Goal: Task Accomplishment & Management: Manage account settings

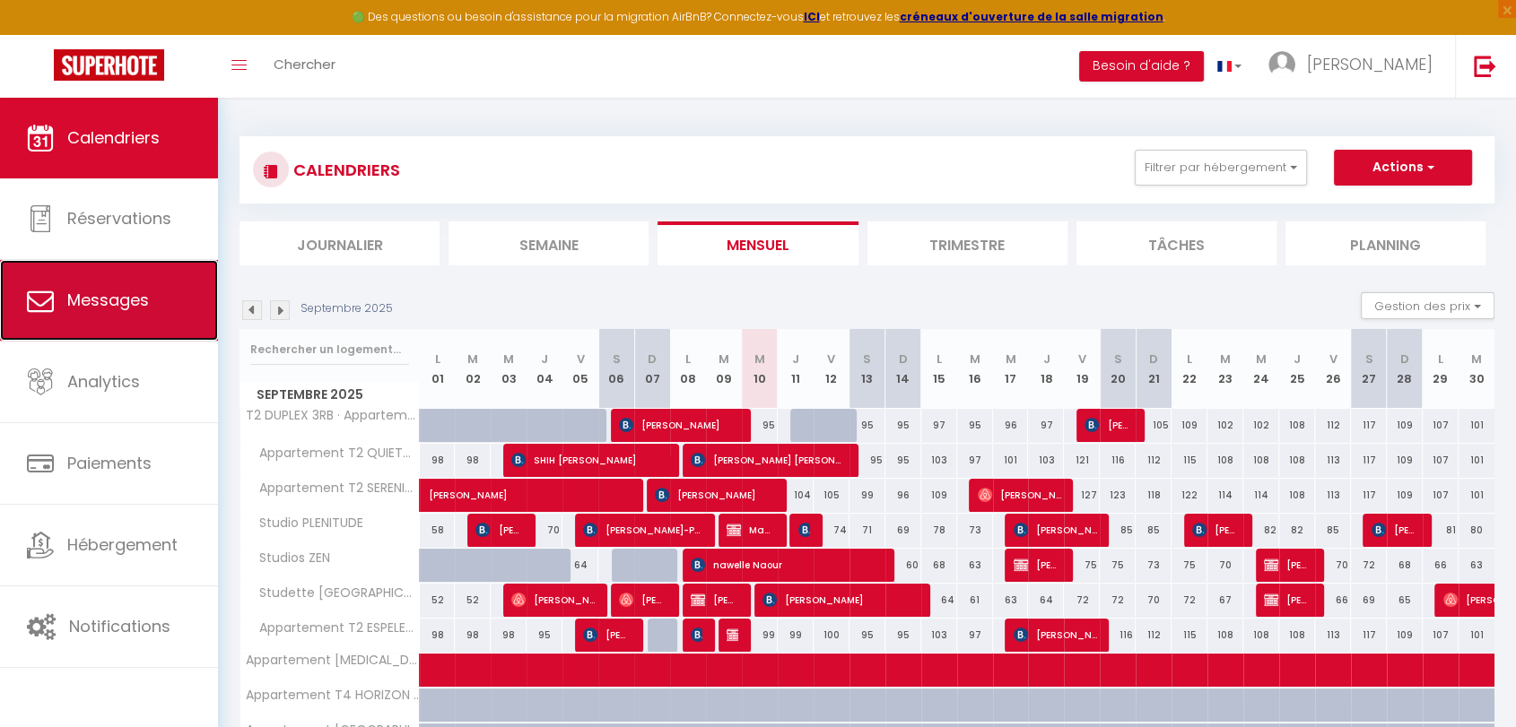
click at [137, 320] on link "Messages" at bounding box center [109, 300] width 218 height 81
select select "message"
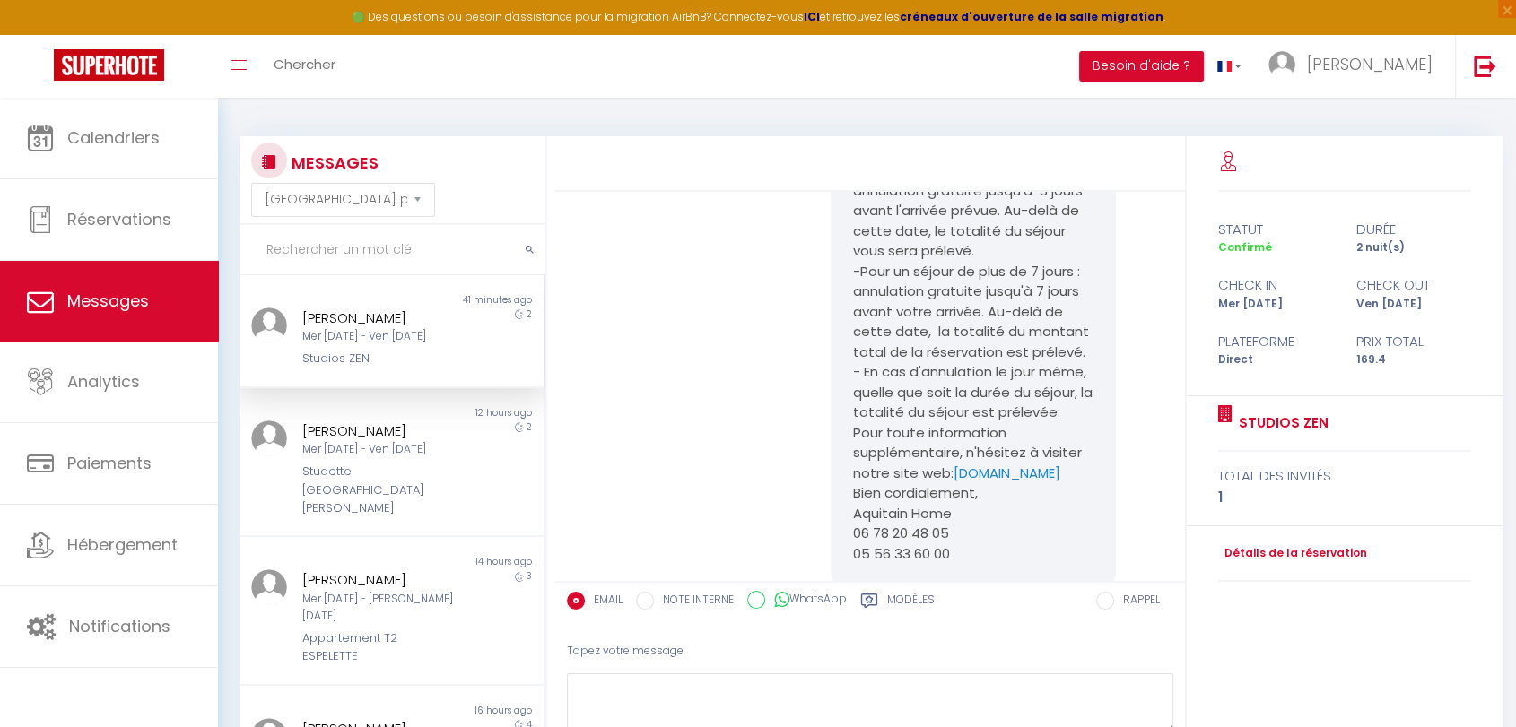
scroll to position [2549, 0]
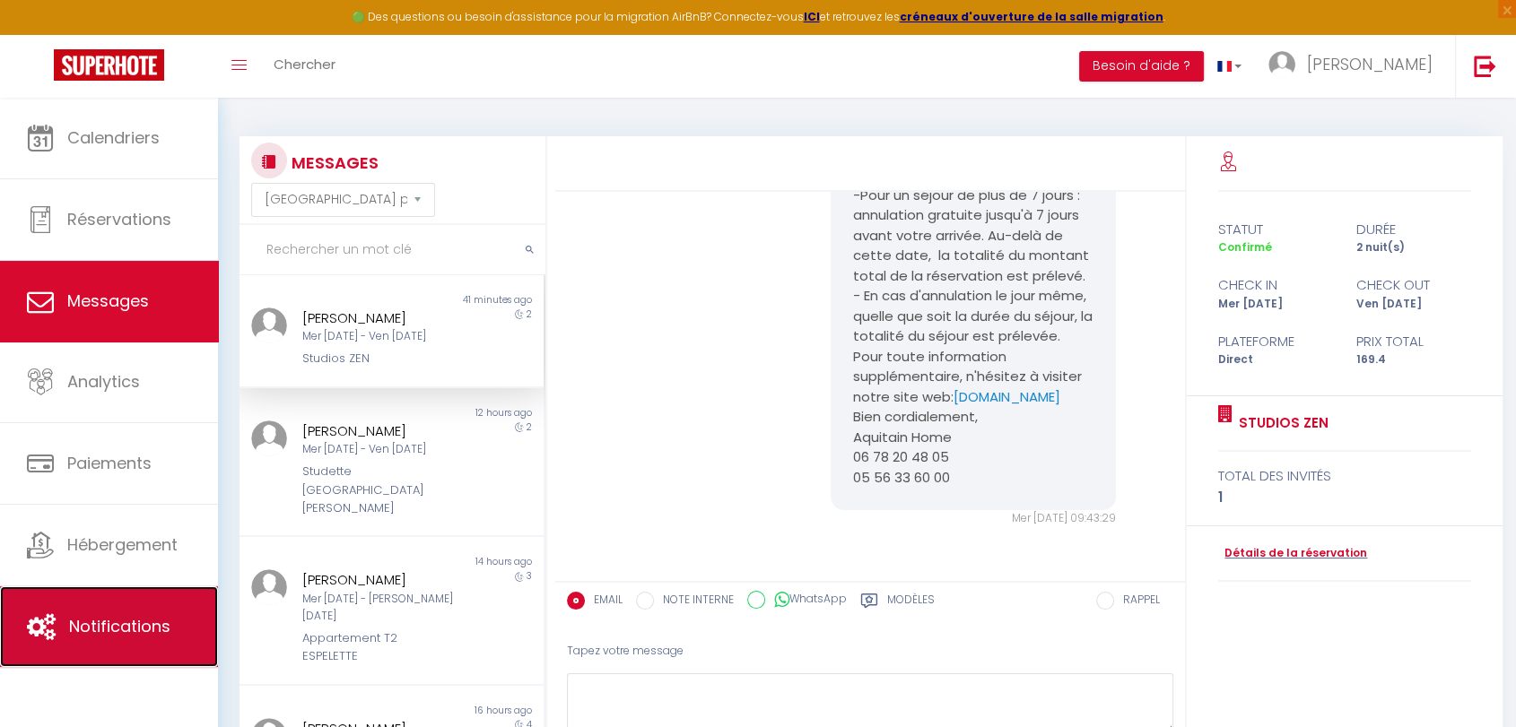
click at [120, 634] on span "Notifications" at bounding box center [119, 626] width 101 height 22
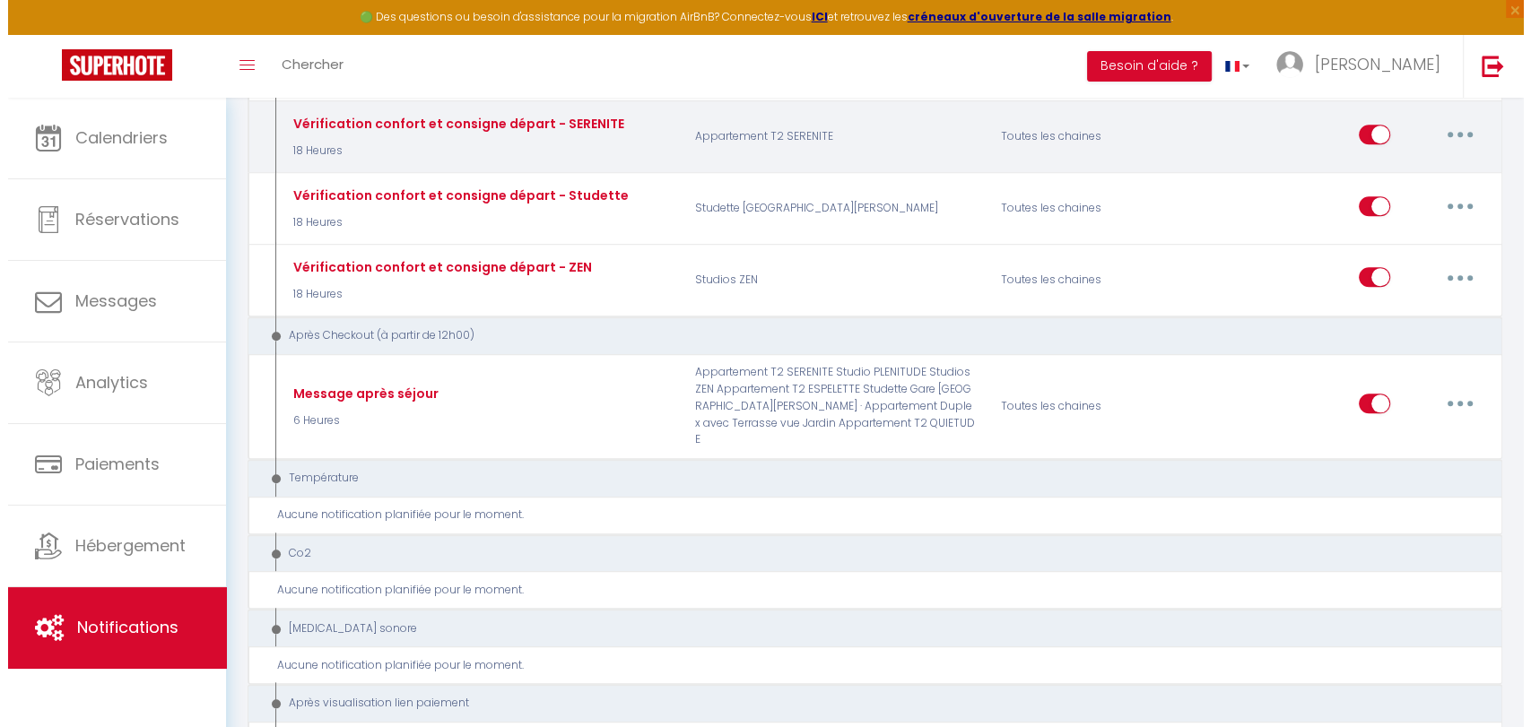
scroll to position [1893, 0]
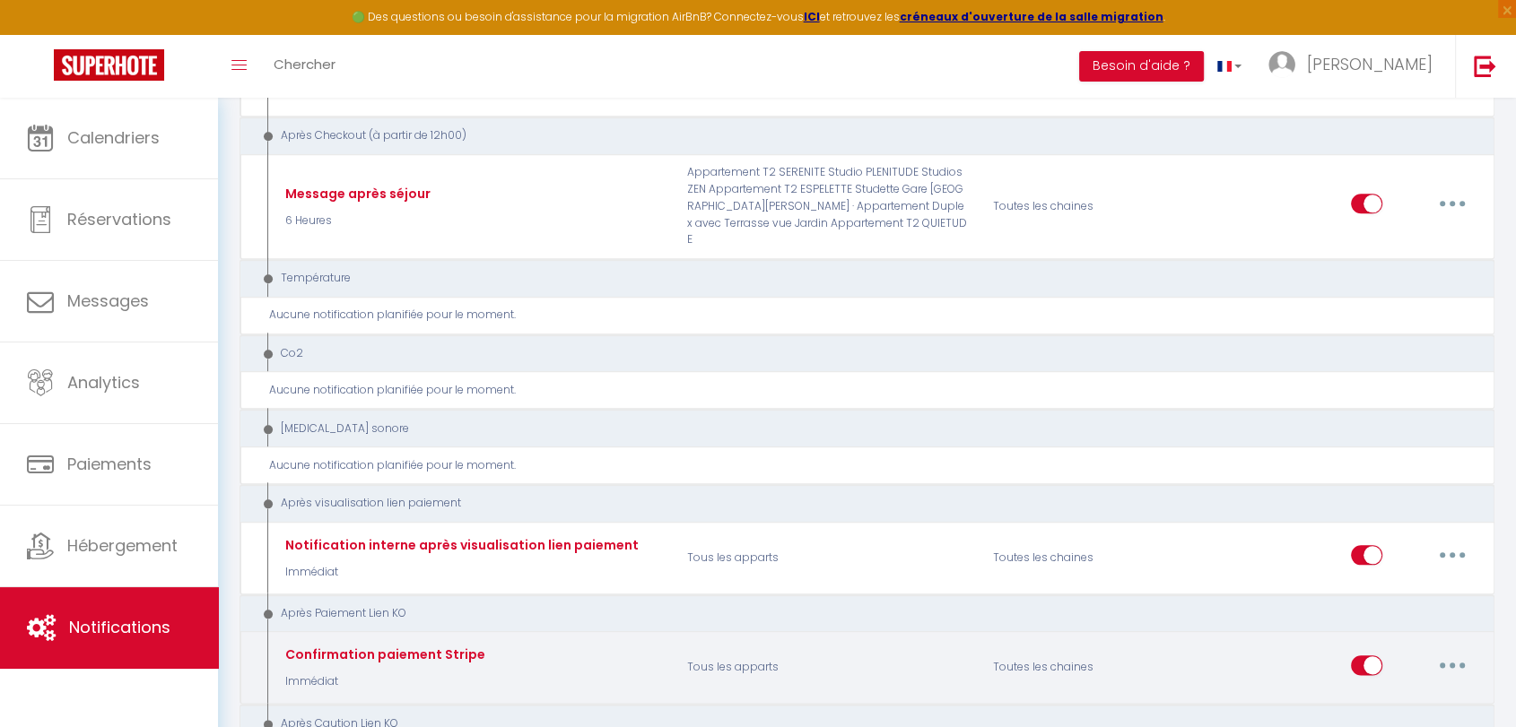
click at [1456, 651] on button "button" at bounding box center [1452, 665] width 50 height 29
click at [1378, 691] on link "Editer" at bounding box center [1405, 706] width 133 height 30
type input "Confirmation paiement Stripe"
select select "10"
select select "Immédiat"
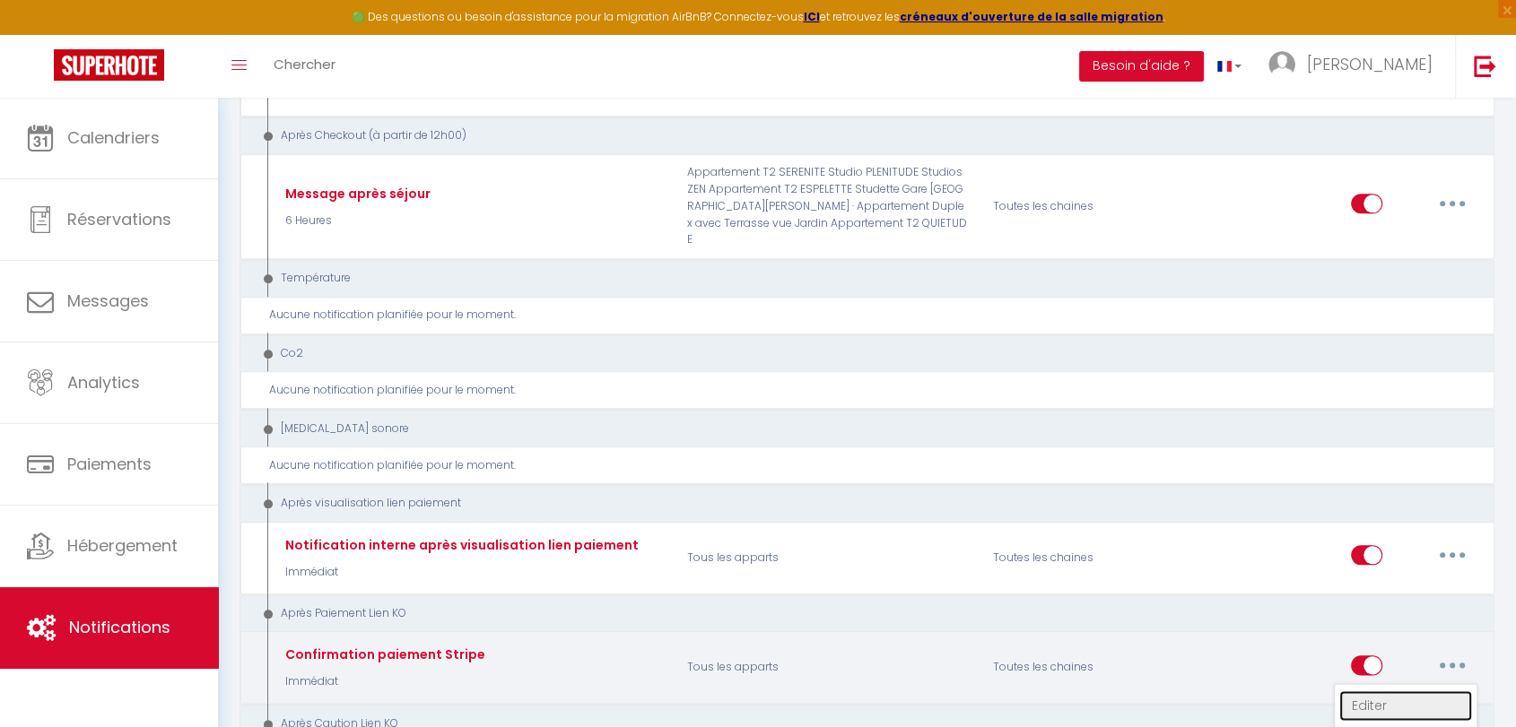
select select "if_booking_is_paid"
checkbox input "true"
checkbox input "false"
radio input "true"
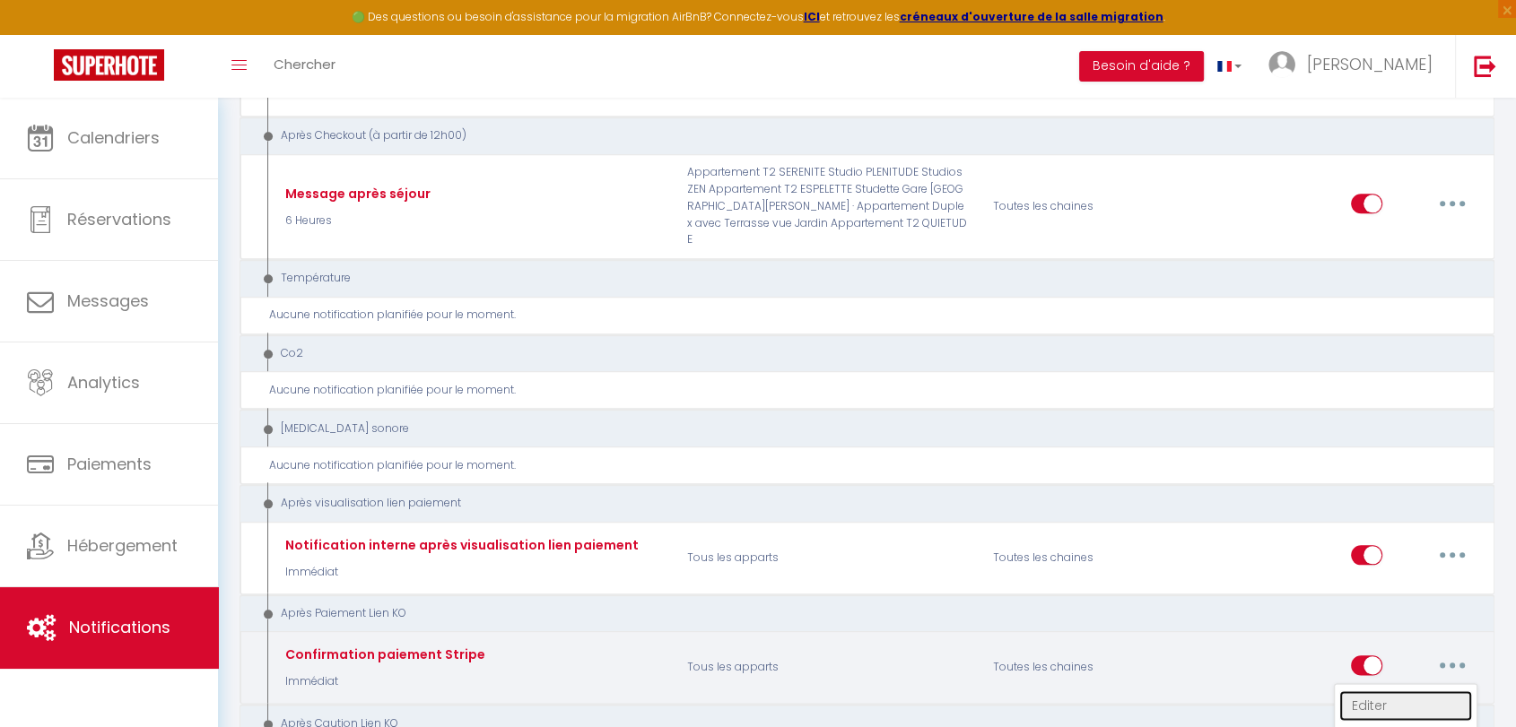
type input "Confirmation paiement en ligne"
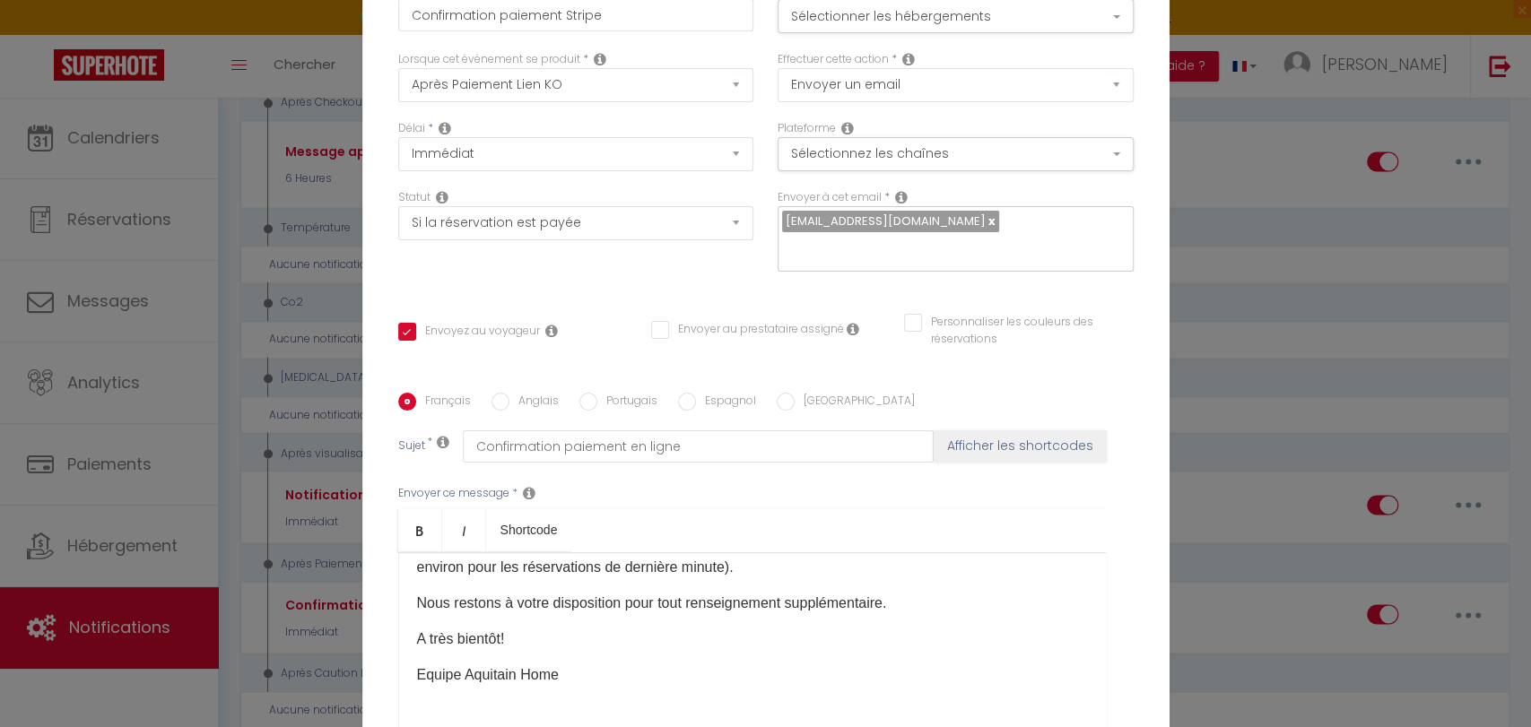
scroll to position [100, 0]
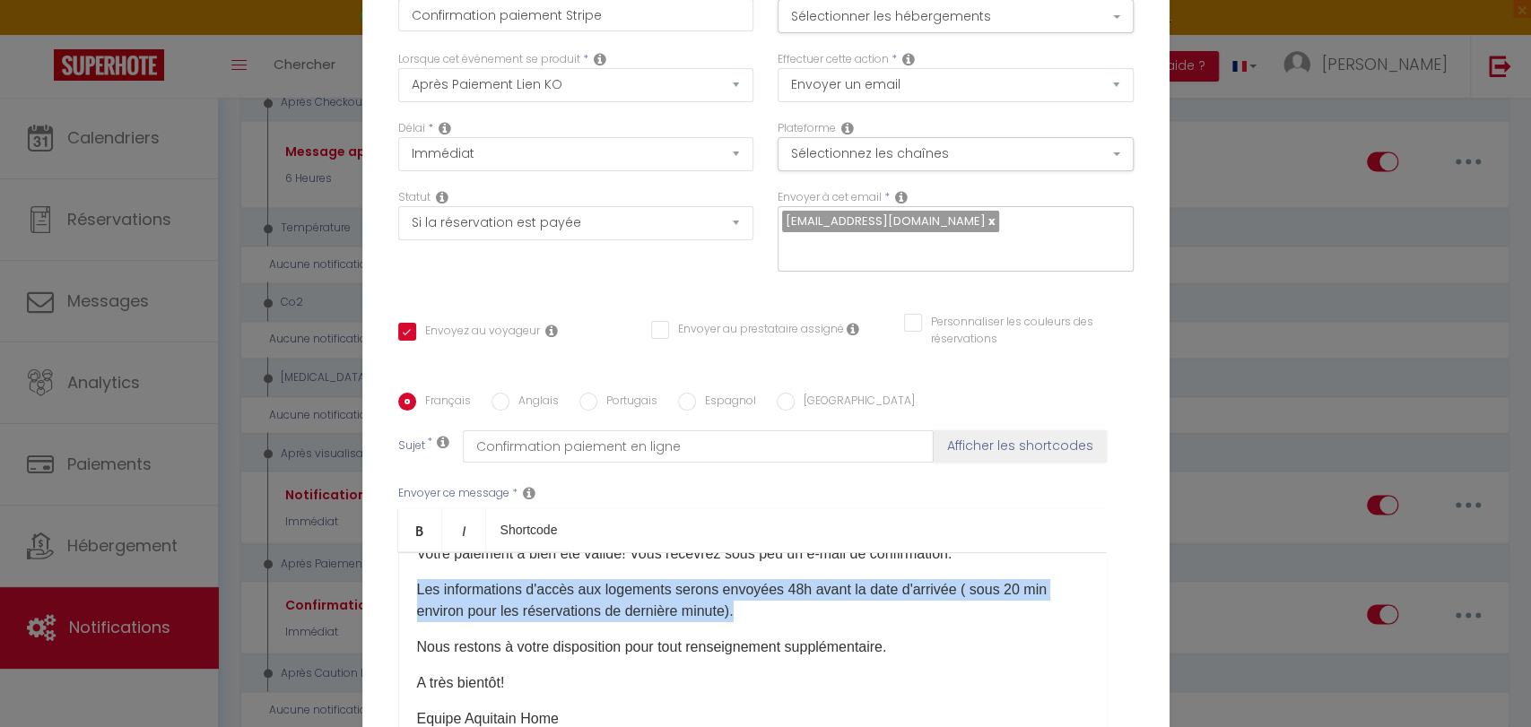
drag, startPoint x: 411, startPoint y: 590, endPoint x: 1106, endPoint y: 601, distance: 695.1
click at [1106, 601] on div "Envoyer ce message * Bold Italic Shortcode Rich text editor Bonjour, Votre paie…" at bounding box center [765, 608] width 735 height 291
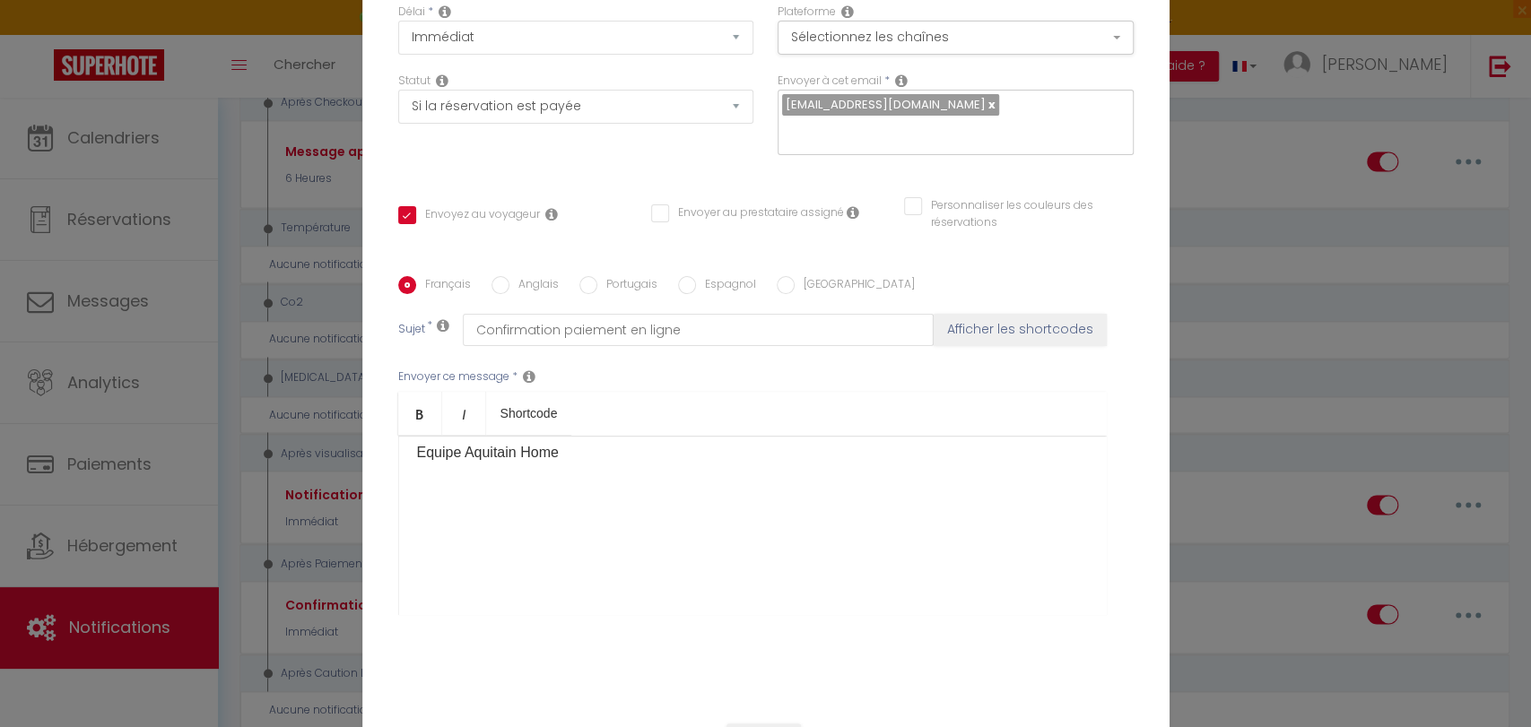
scroll to position [194, 0]
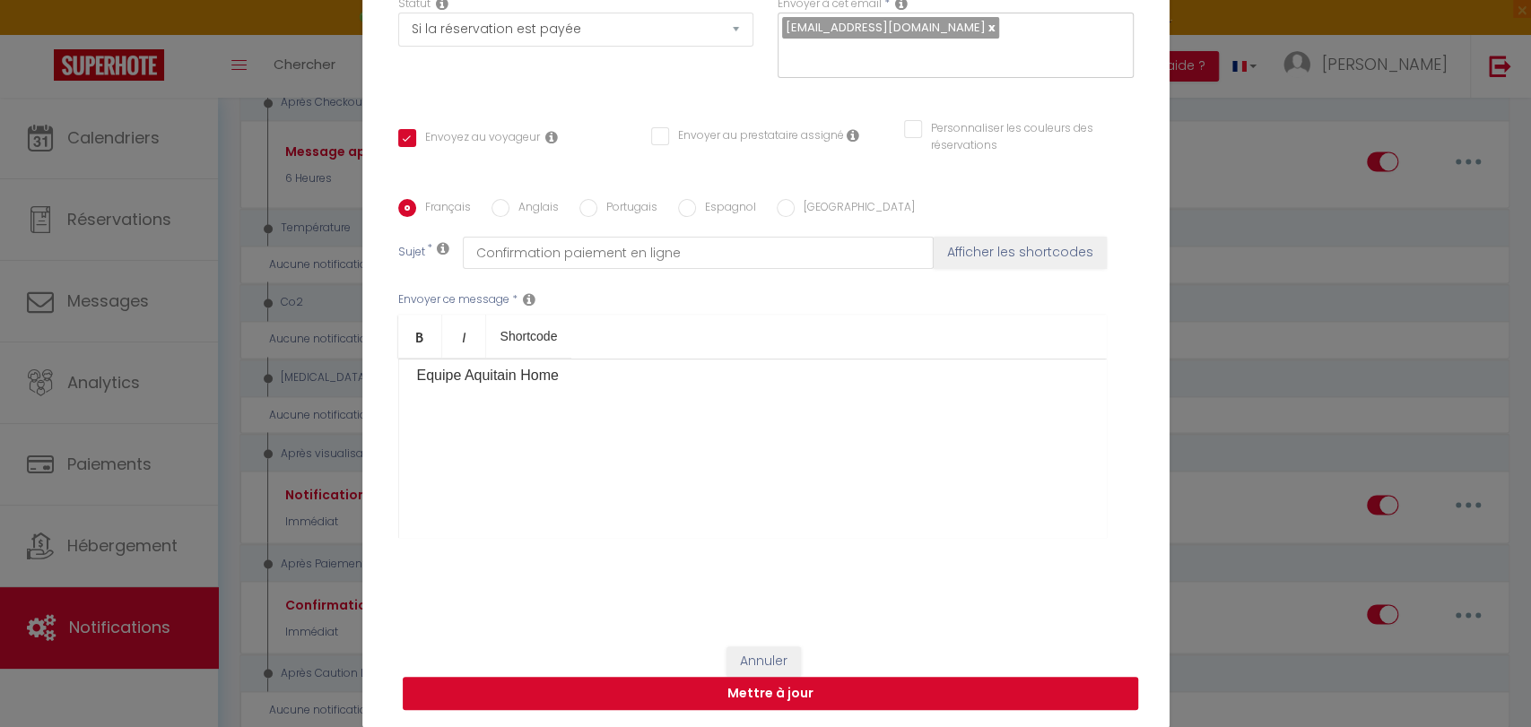
click at [775, 690] on button "Mettre à jour" at bounding box center [770, 694] width 735 height 34
checkbox input "true"
checkbox input "false"
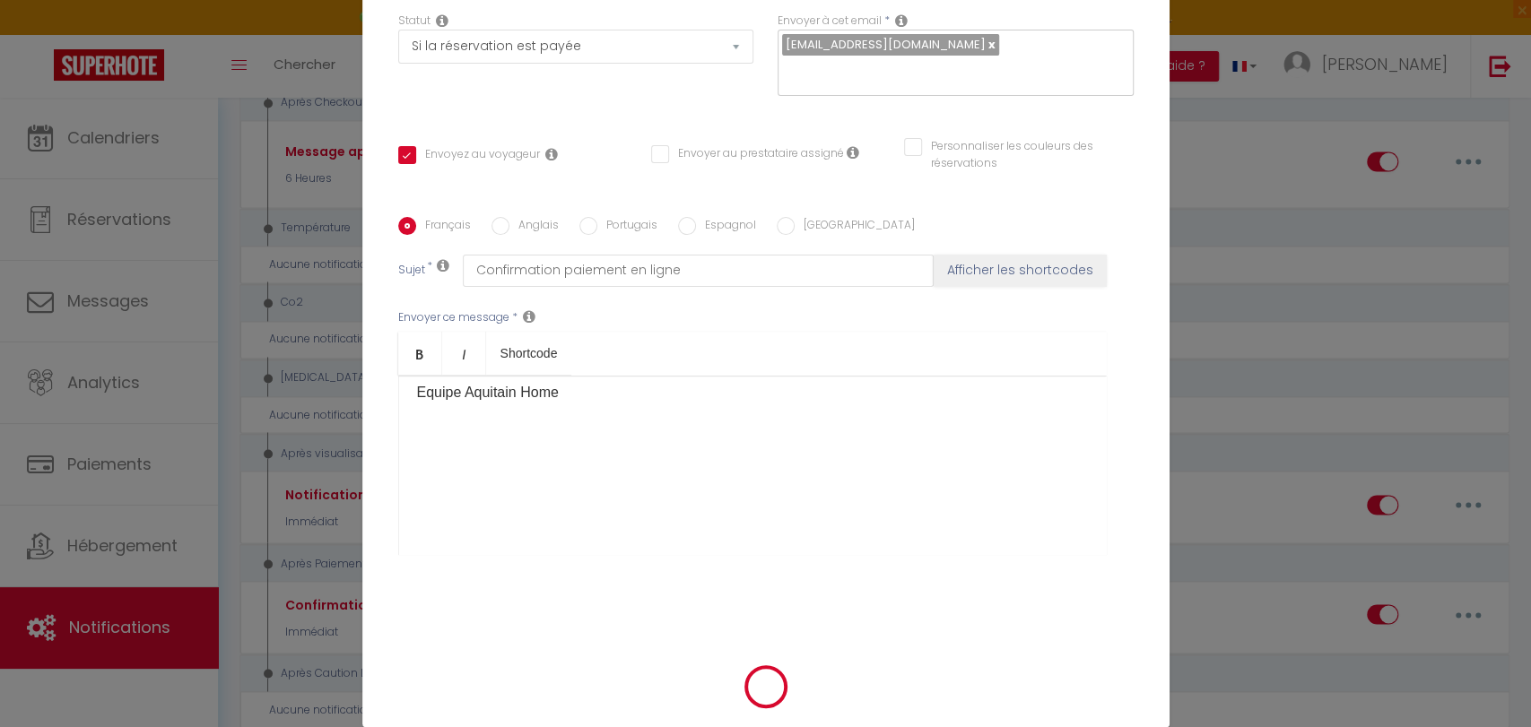
select select "1"
select select
checkbox input "false"
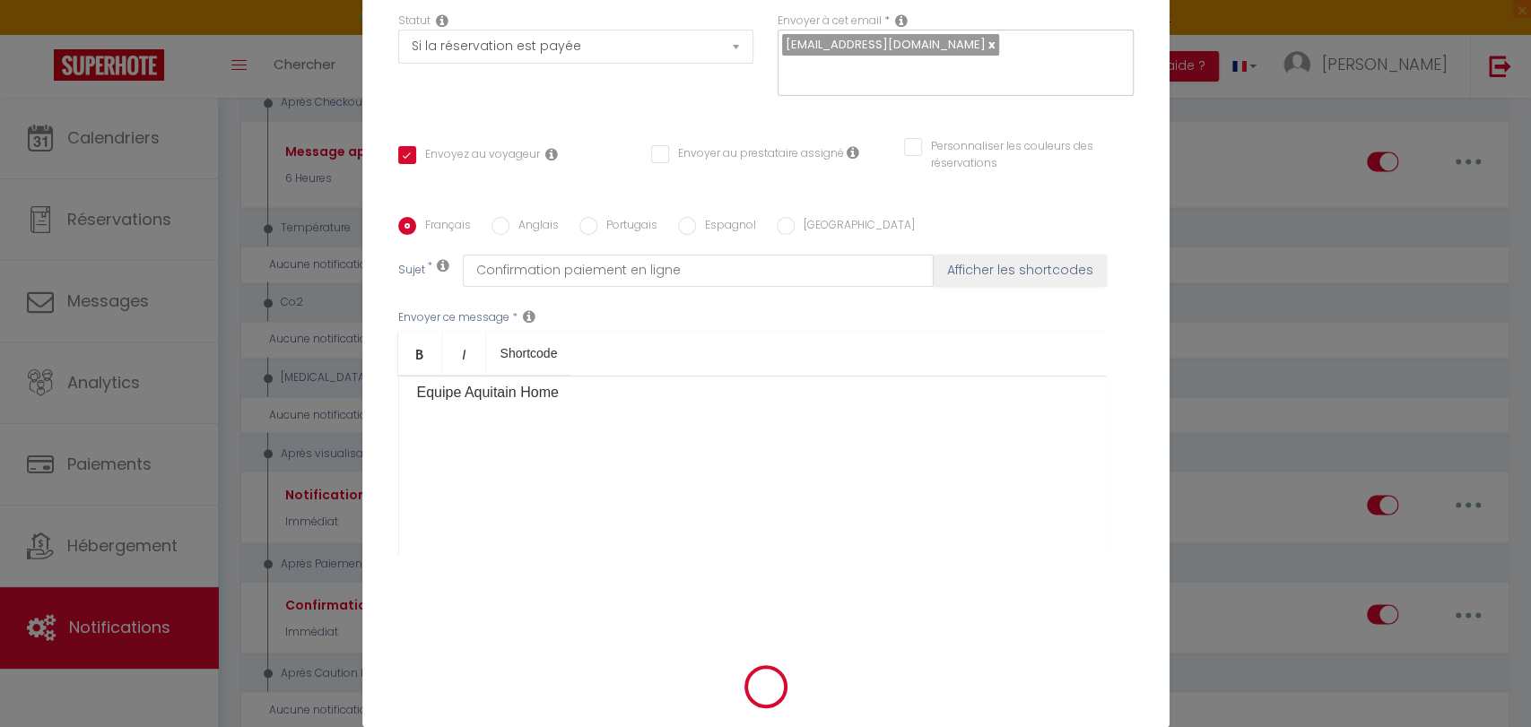
checkbox input "false"
radio input "false"
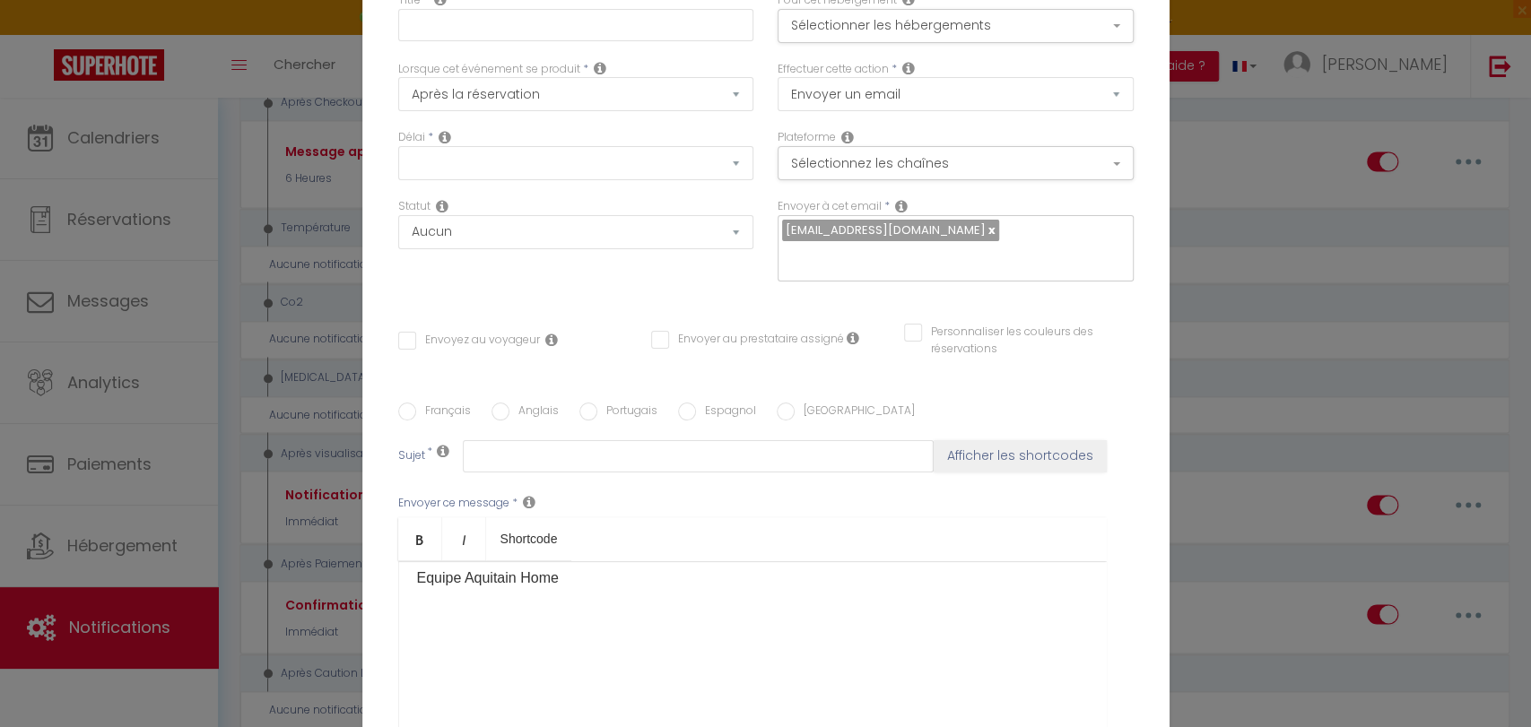
select select
checkbox input "false"
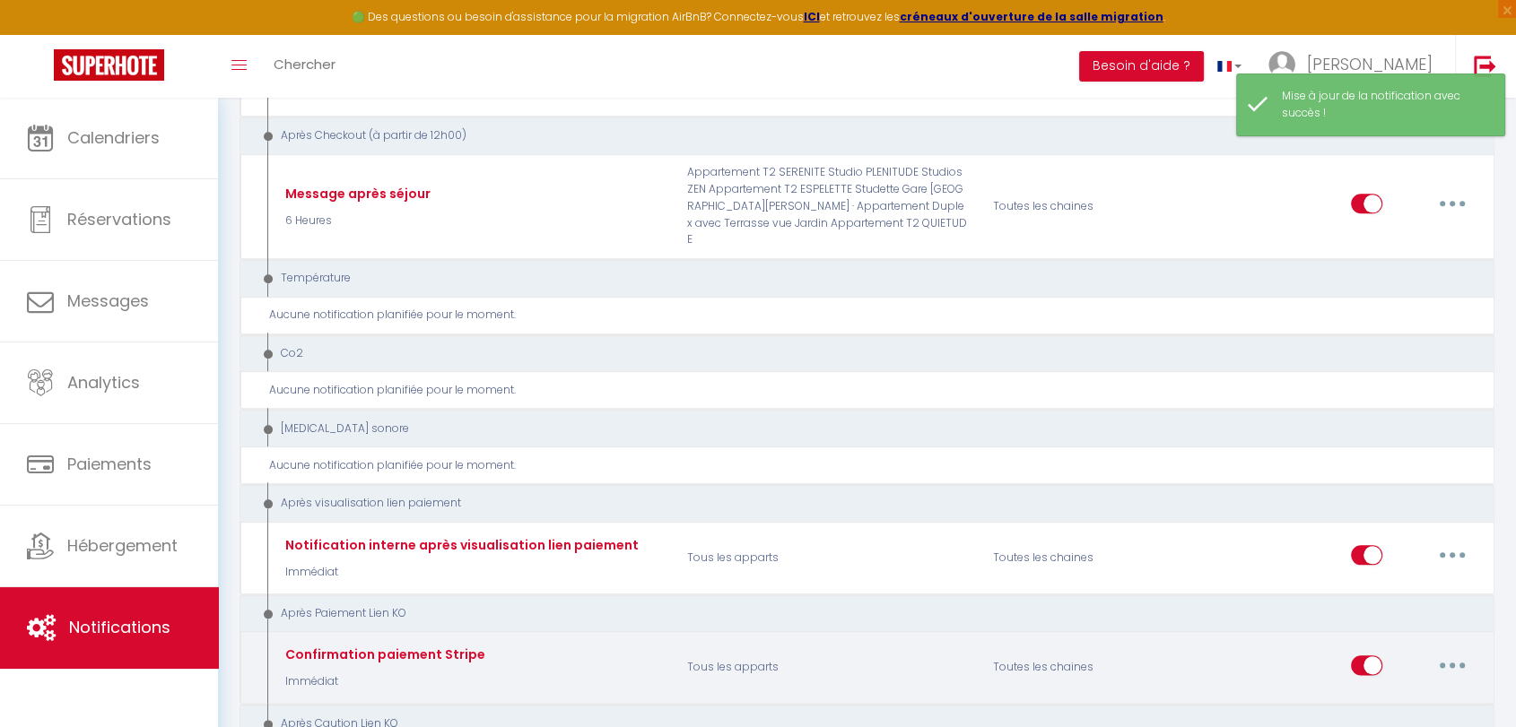
click at [1449, 651] on button "button" at bounding box center [1452, 665] width 50 height 29
click at [1381, 691] on link "Editer" at bounding box center [1405, 706] width 133 height 30
type input "Confirmation paiement Stripe"
select select "10"
select select "Immédiat"
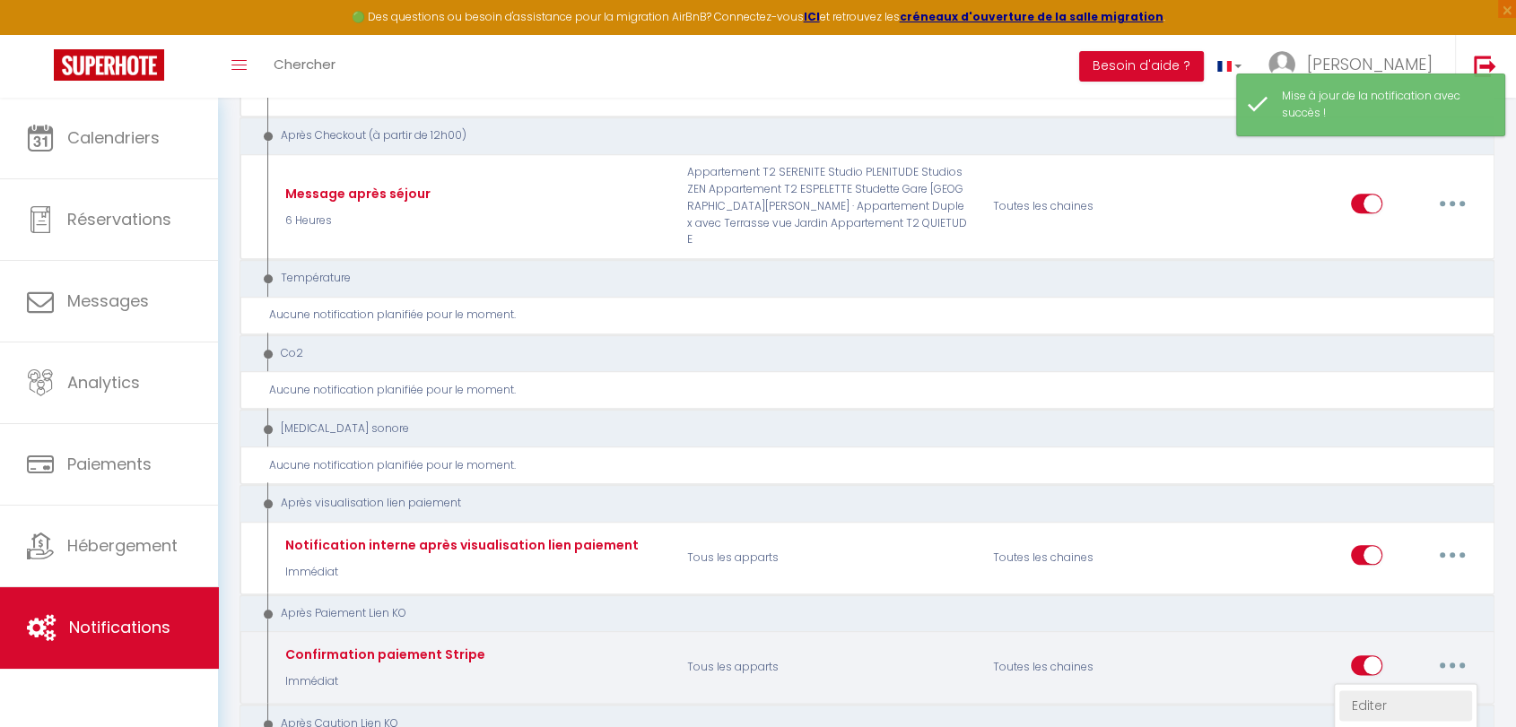
select select "if_booking_is_paid"
checkbox input "true"
checkbox input "false"
radio input "true"
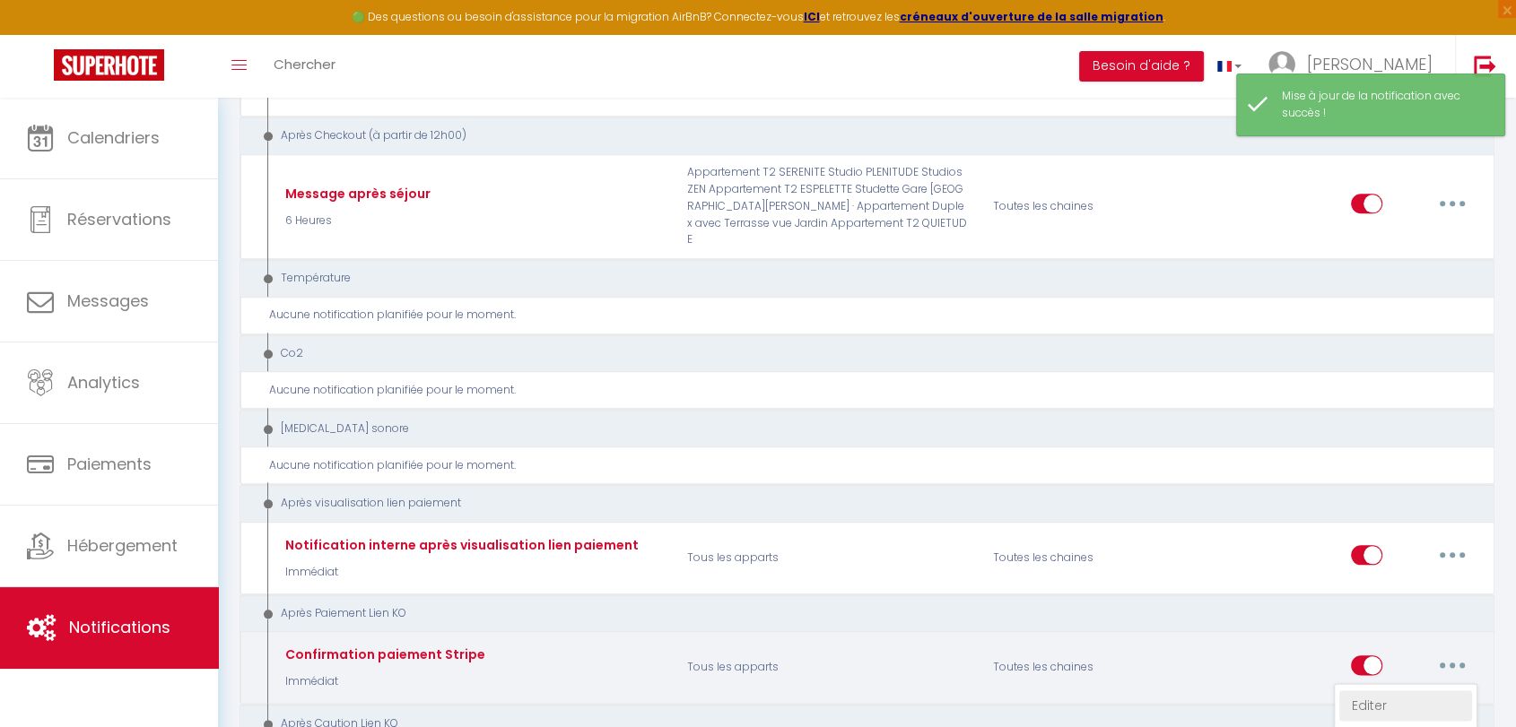
type input "Confirmation paiement en ligne"
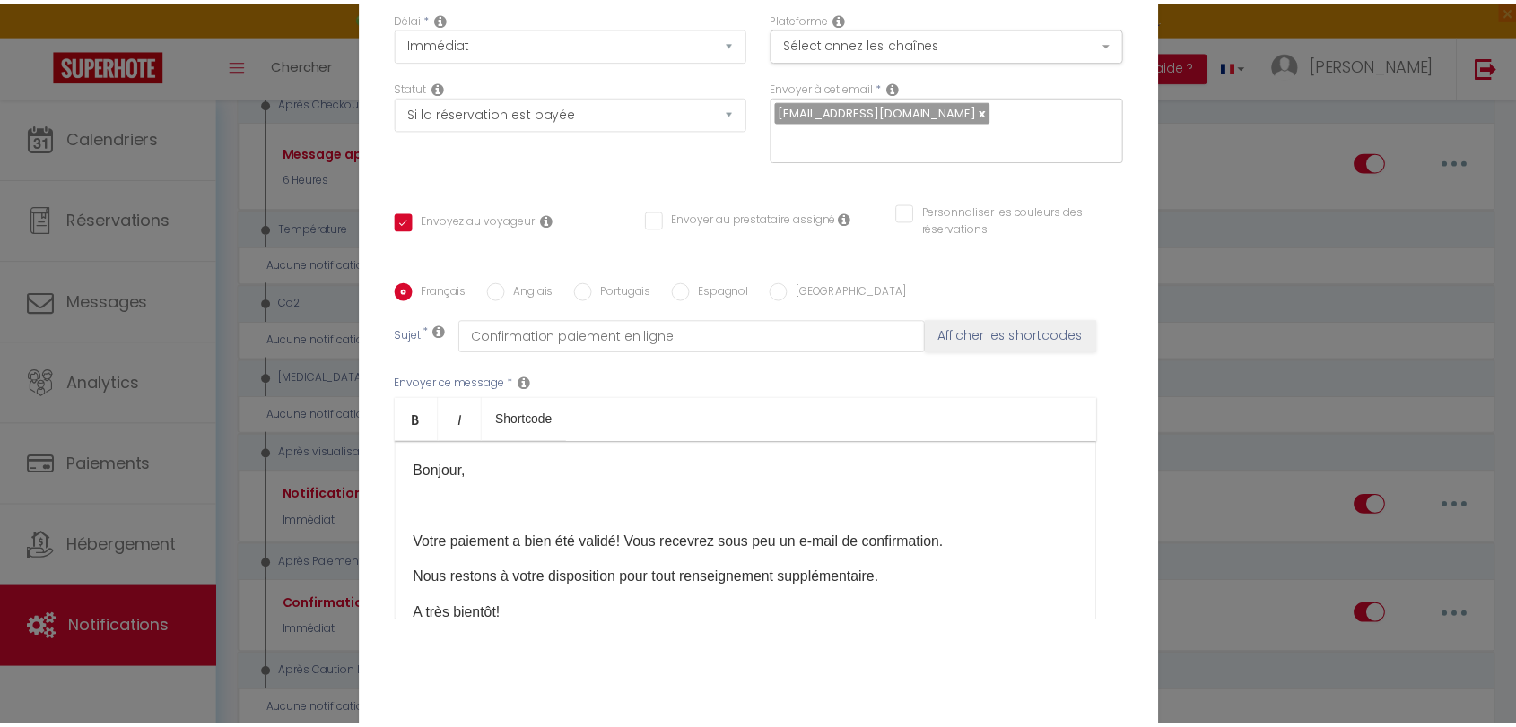
scroll to position [194, 0]
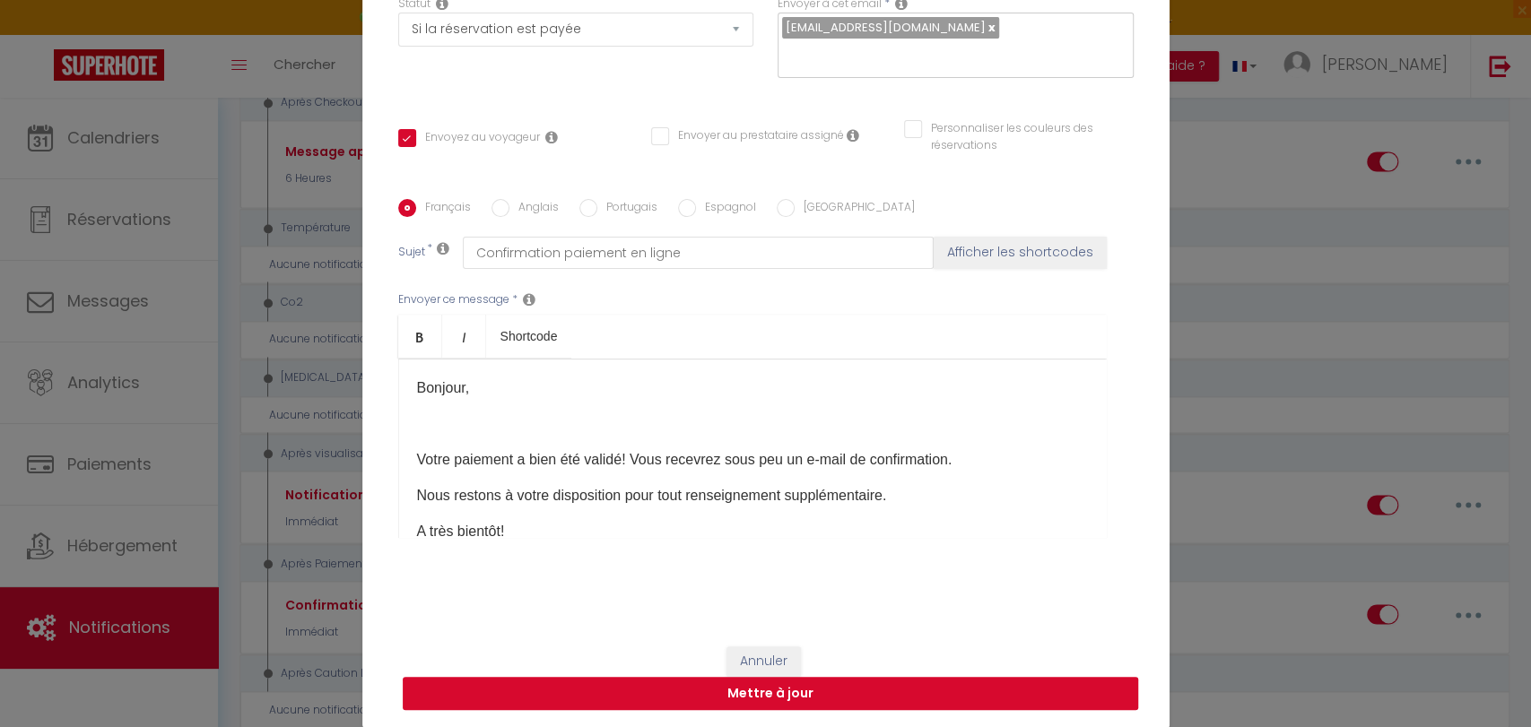
click at [841, 698] on button "Mettre à jour" at bounding box center [770, 694] width 735 height 34
checkbox input "true"
checkbox input "false"
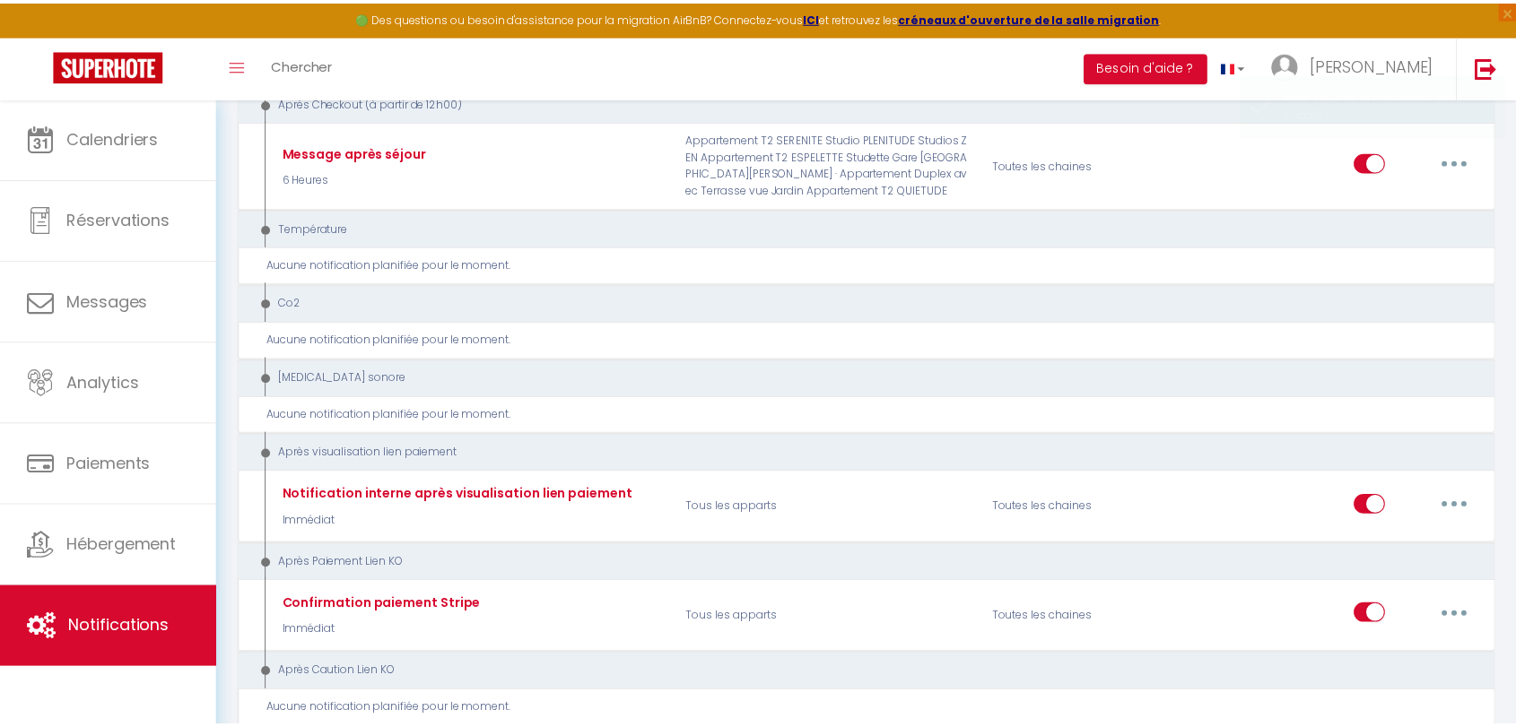
scroll to position [0, 0]
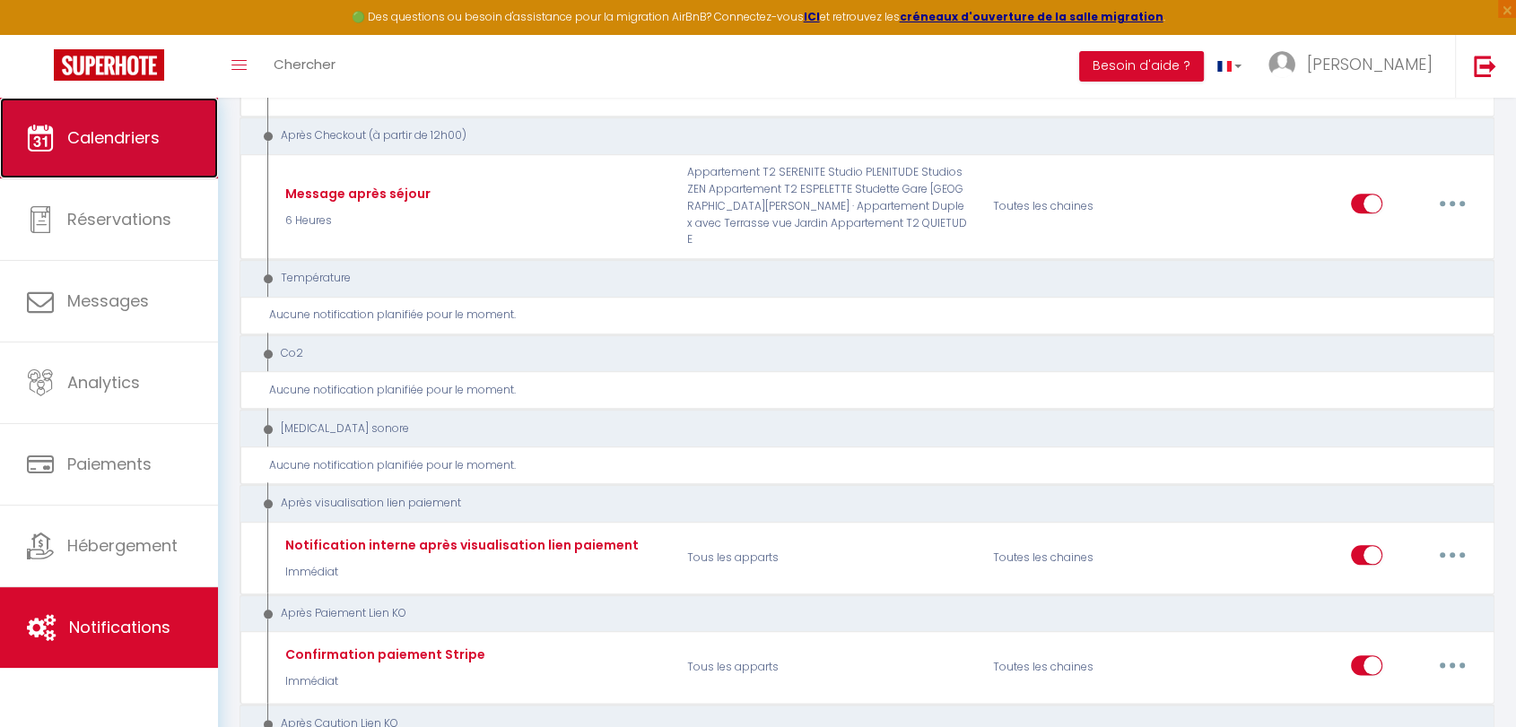
click at [112, 126] on span "Calendriers" at bounding box center [113, 137] width 92 height 22
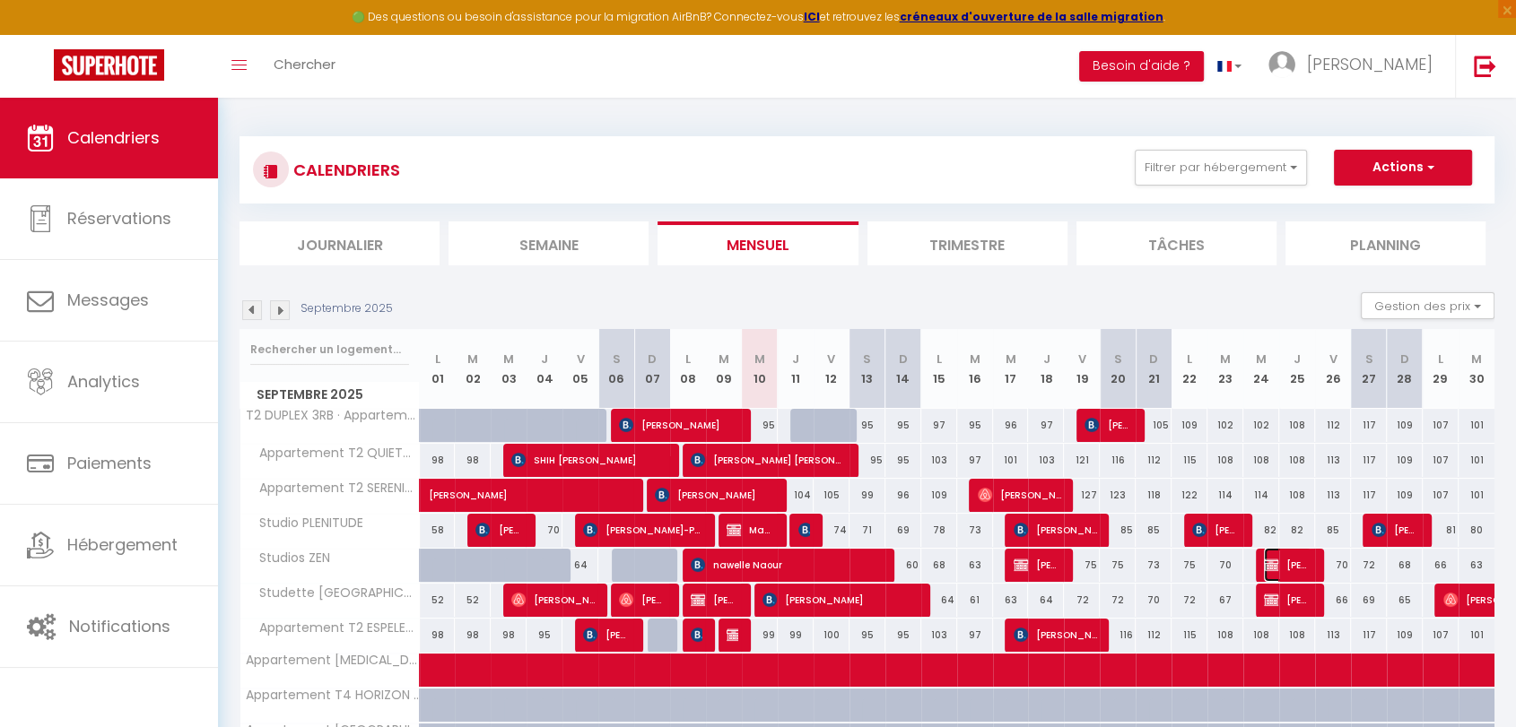
click at [1271, 569] on img at bounding box center [1271, 565] width 14 height 14
select select "OK"
select select "KO"
select select "0"
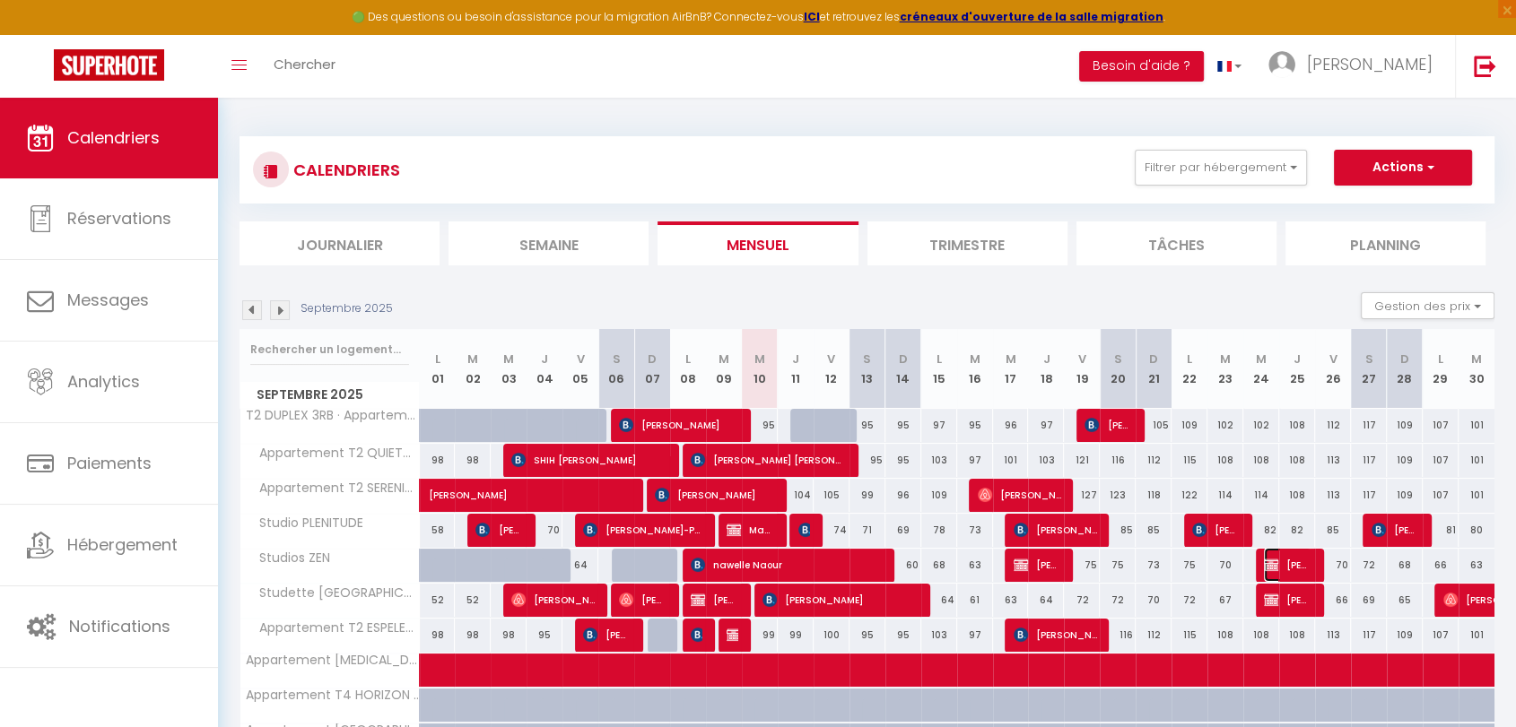
select select "1"
select select
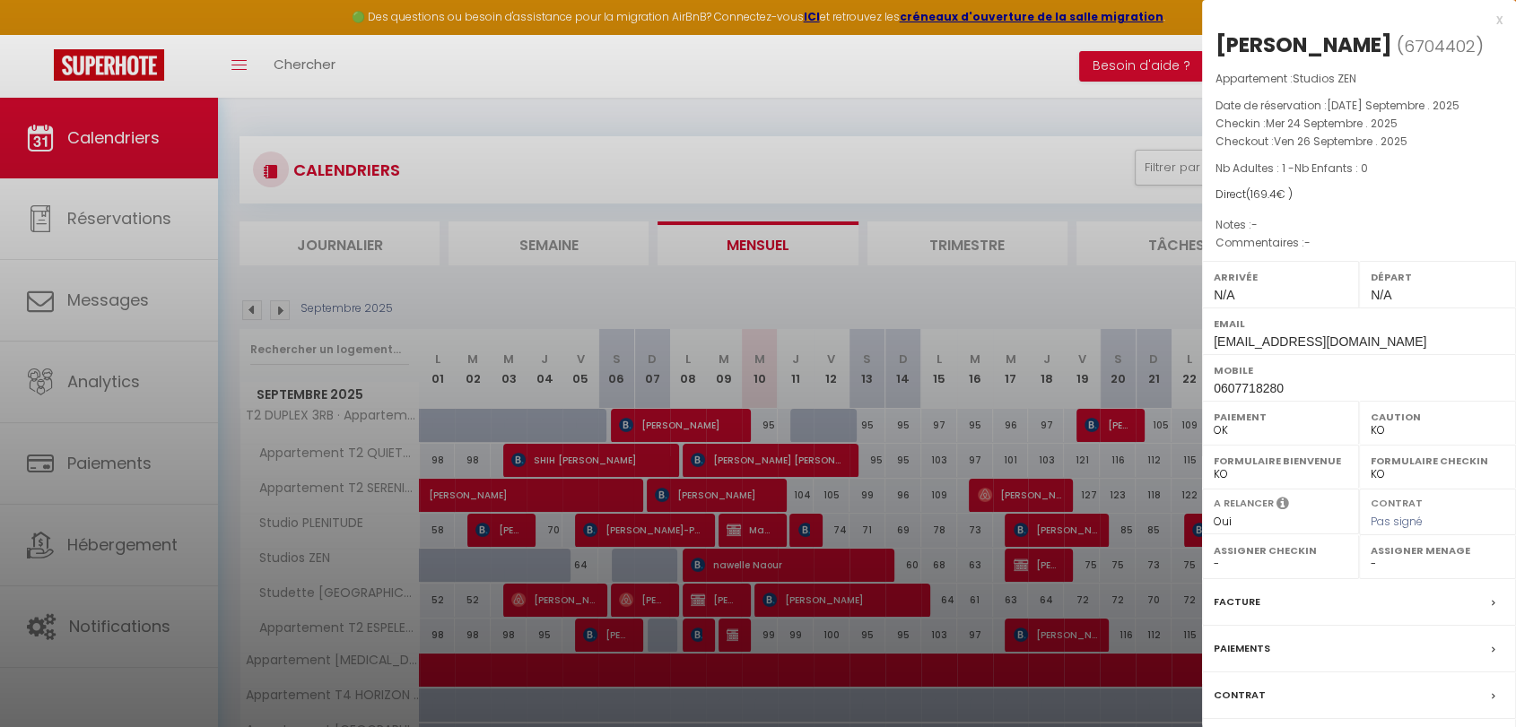
click at [1379, 623] on div "Facture" at bounding box center [1359, 602] width 314 height 47
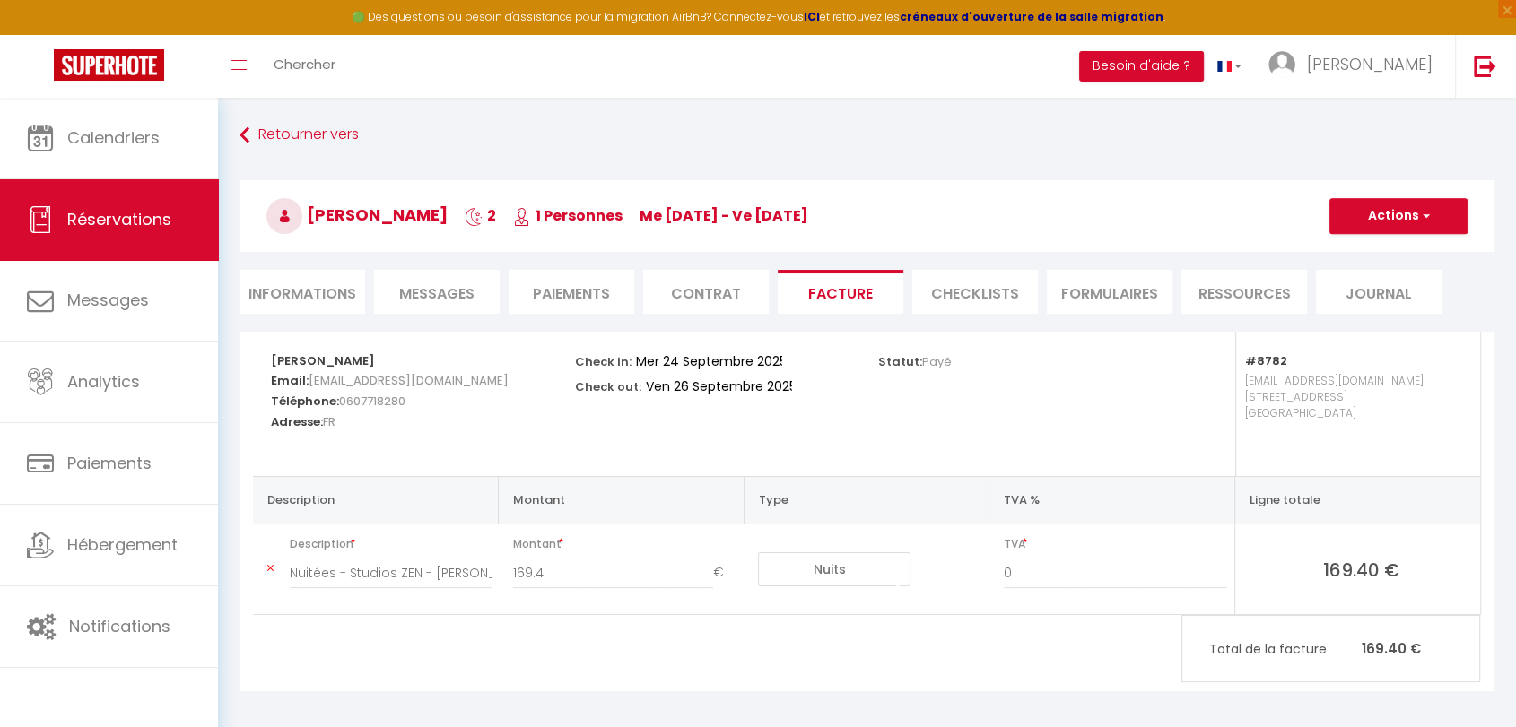
click at [310, 298] on li "Informations" at bounding box center [302, 292] width 126 height 44
select select
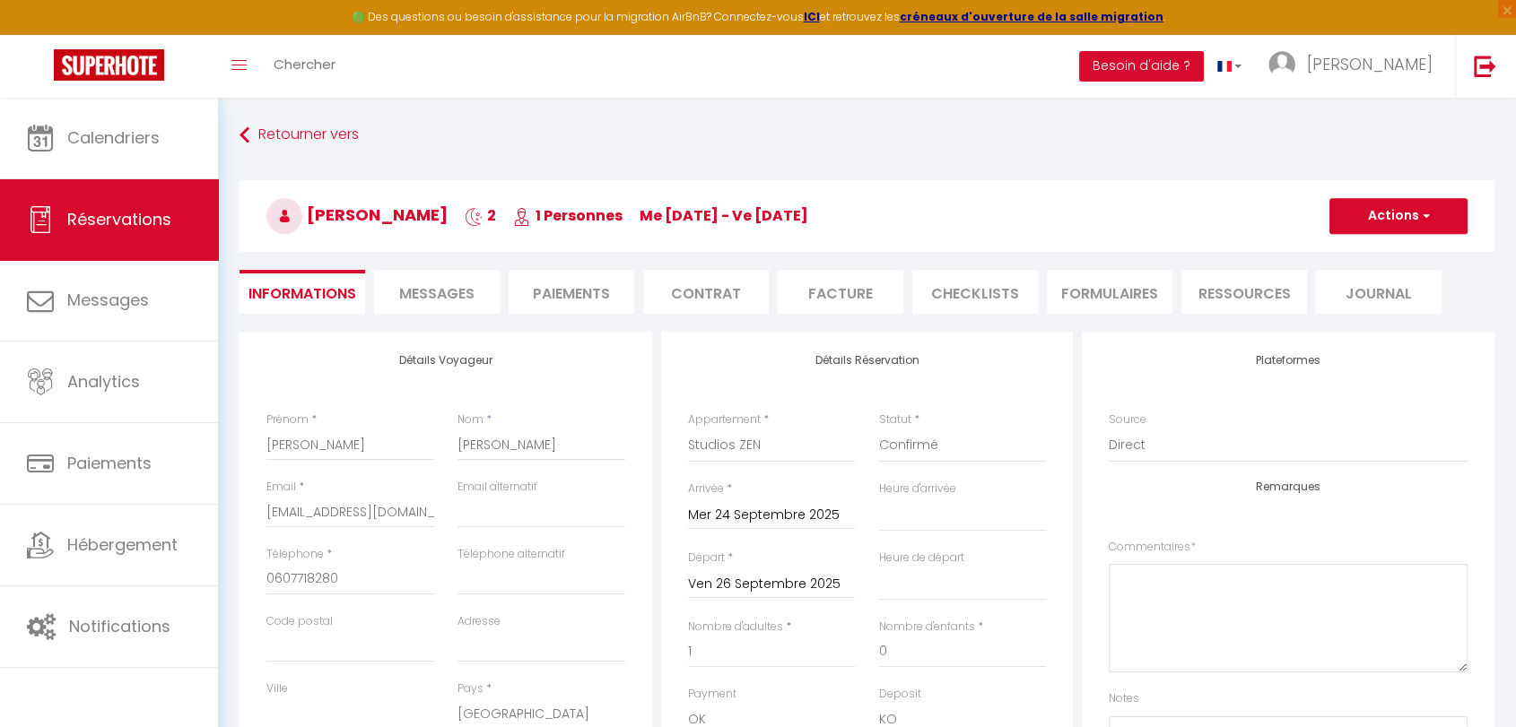
click at [570, 292] on li "Paiements" at bounding box center [572, 292] width 126 height 44
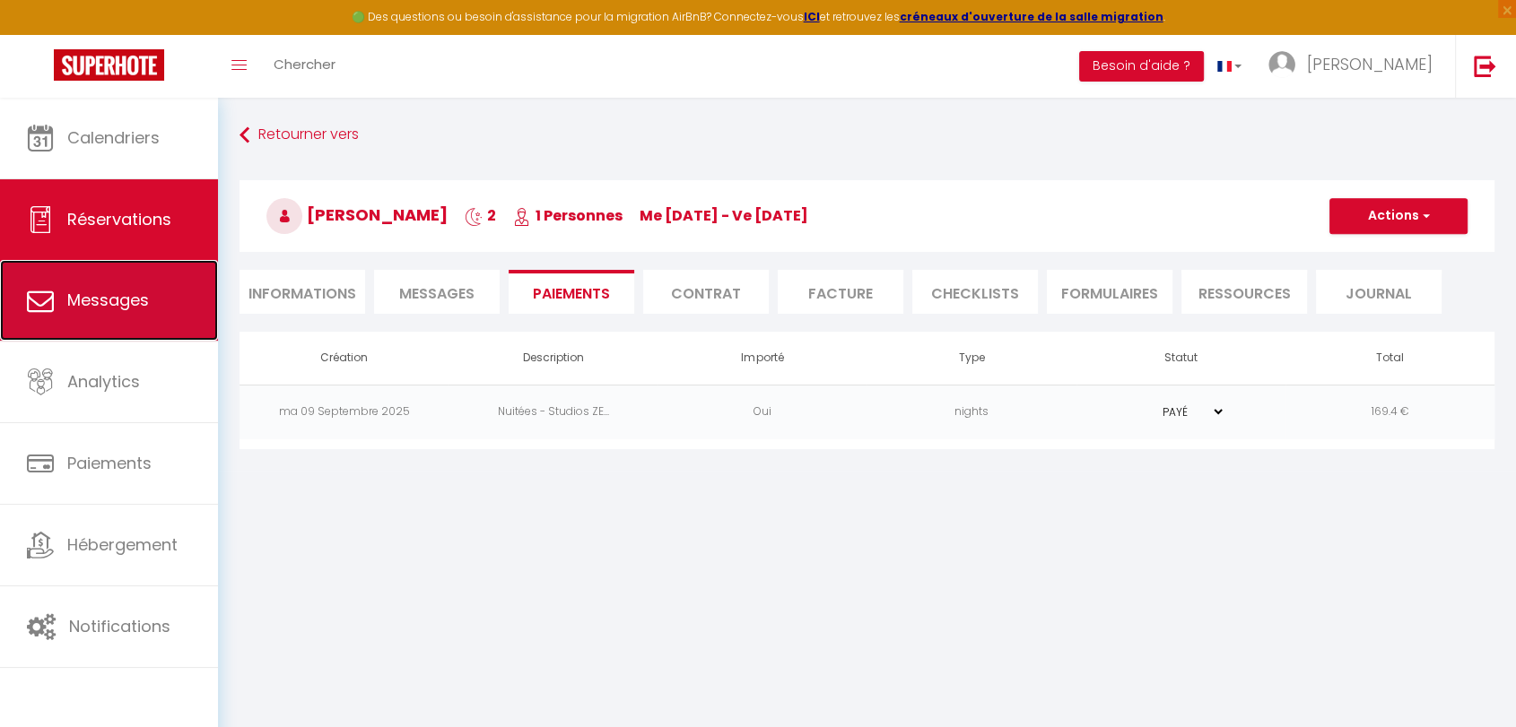
click at [128, 317] on link "Messages" at bounding box center [109, 300] width 218 height 81
select select "message"
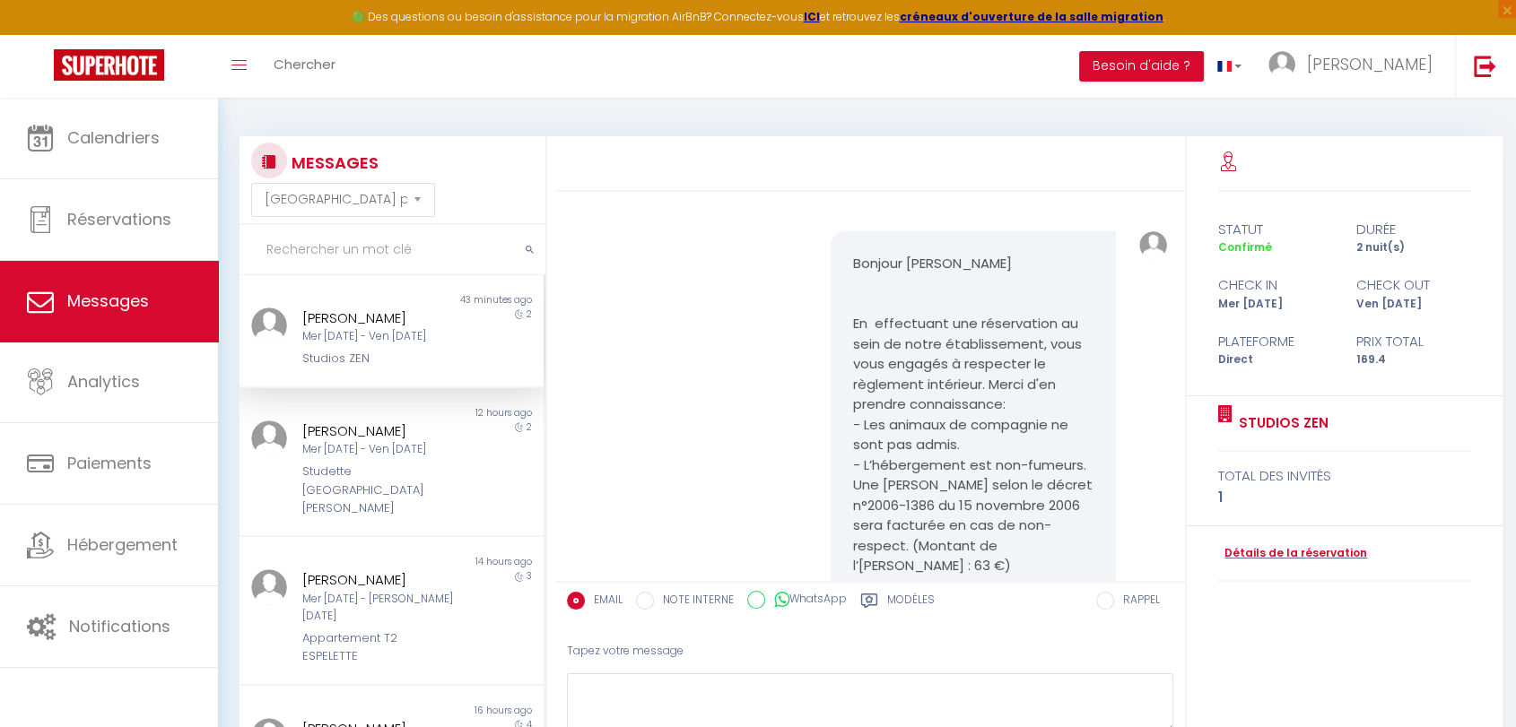
scroll to position [158, 0]
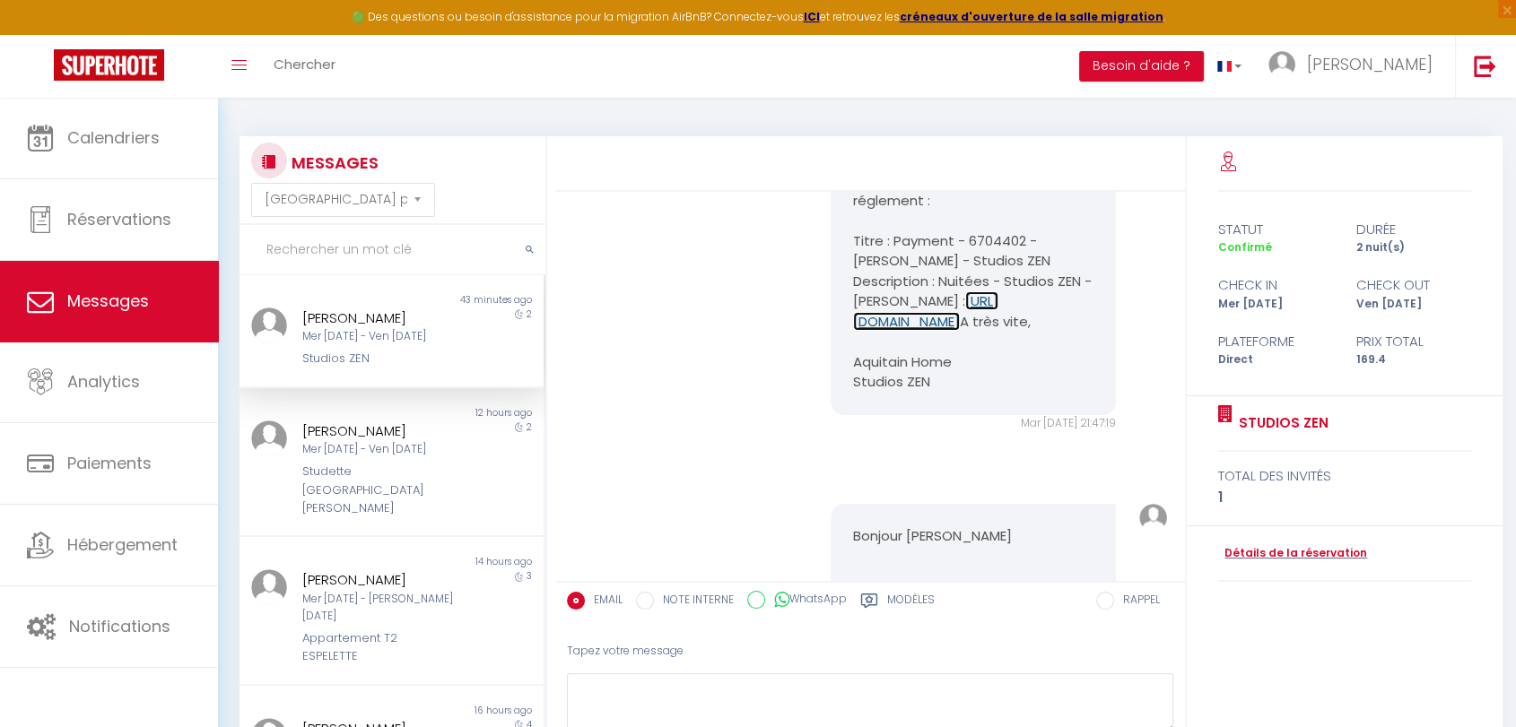
click at [998, 331] on link "[URL][DOMAIN_NAME]" at bounding box center [925, 310] width 145 height 39
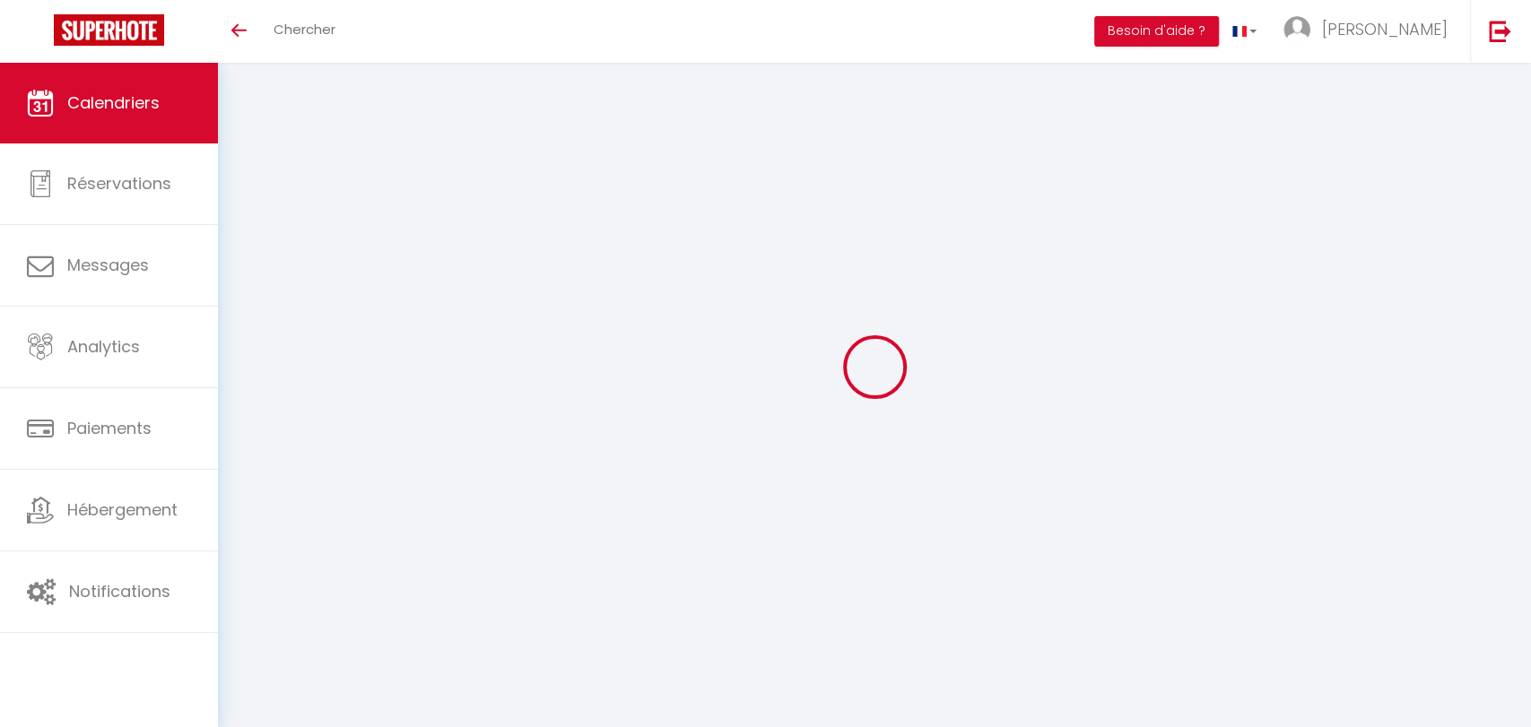
select select
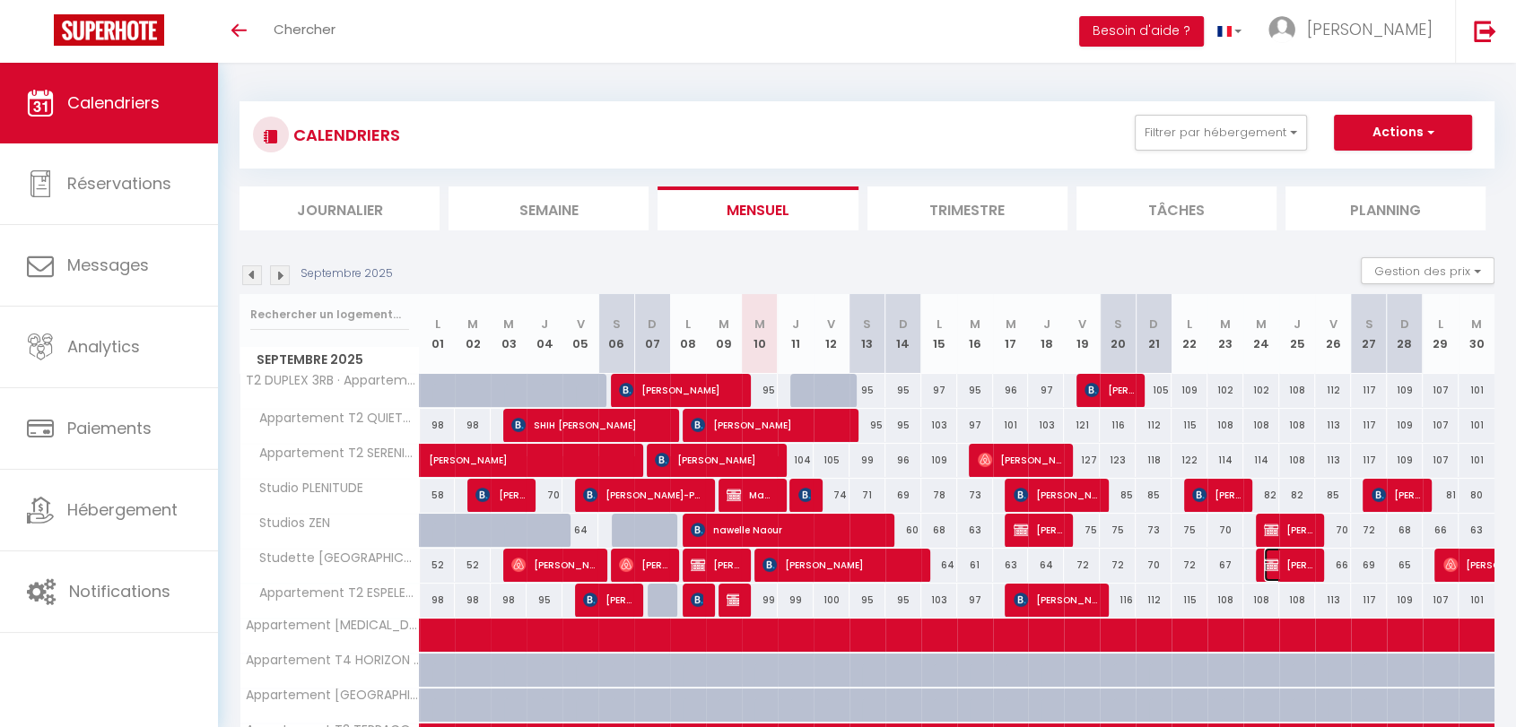
click at [1306, 575] on span "[PERSON_NAME]" at bounding box center [1288, 565] width 49 height 34
select select "KO"
select select "0"
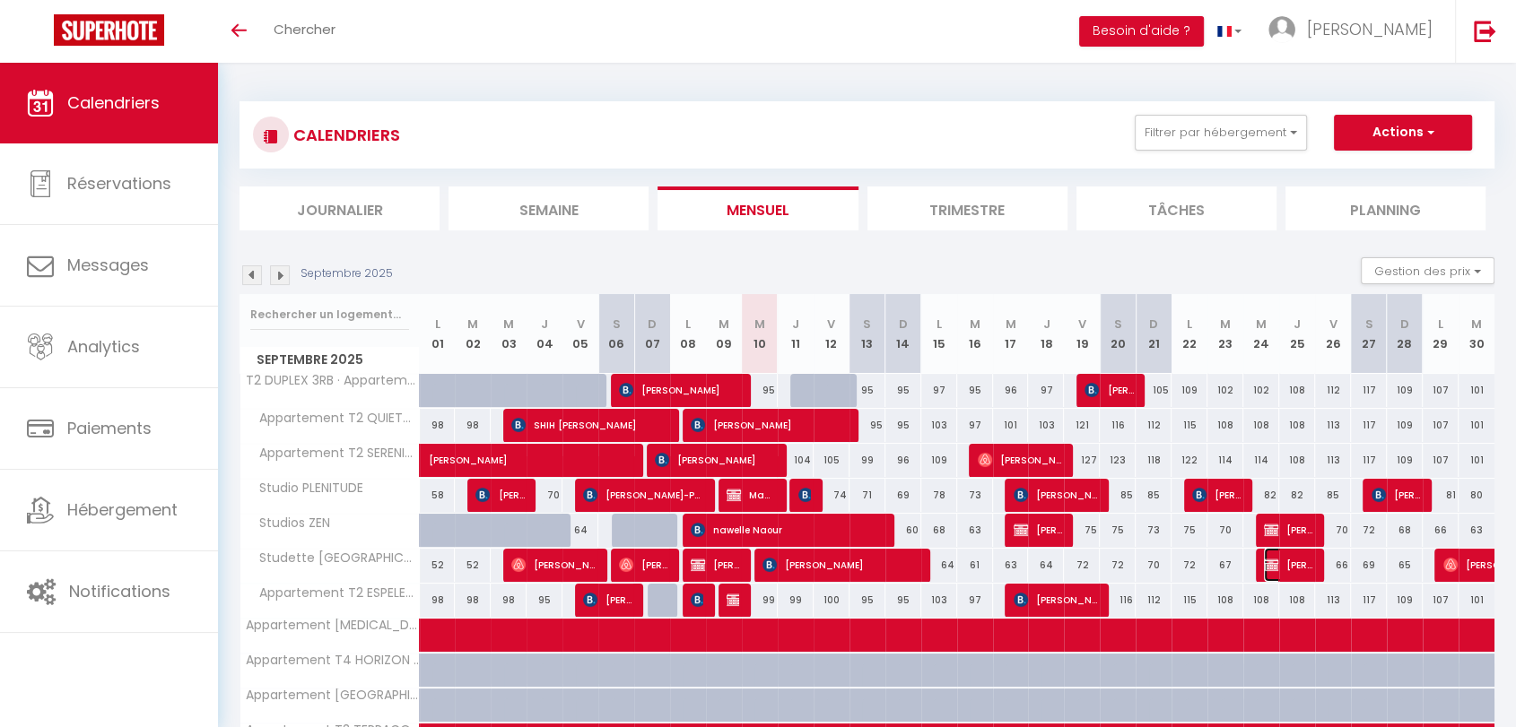
select select "1"
select select
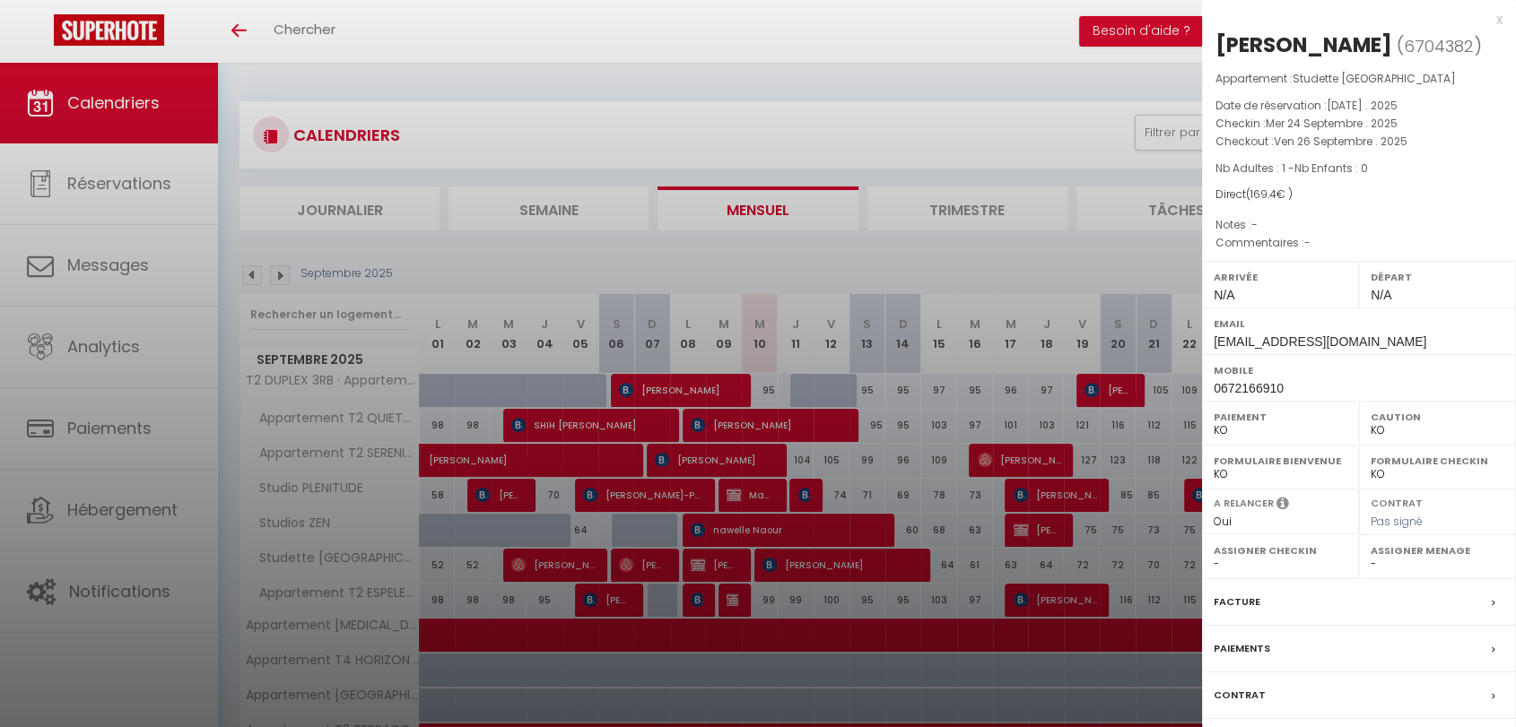
click at [1494, 23] on div "x" at bounding box center [1352, 20] width 300 height 22
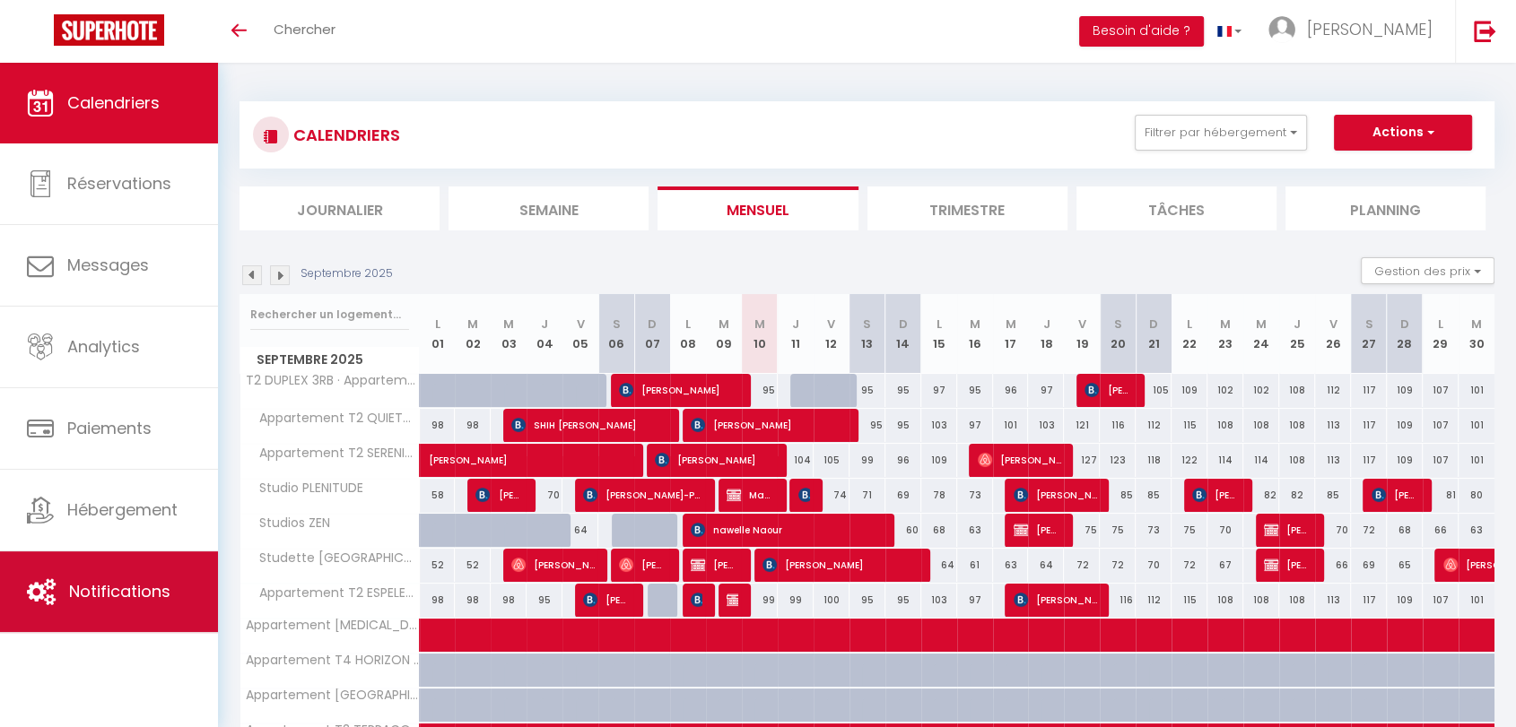
click at [141, 597] on span "Notifications" at bounding box center [119, 591] width 101 height 22
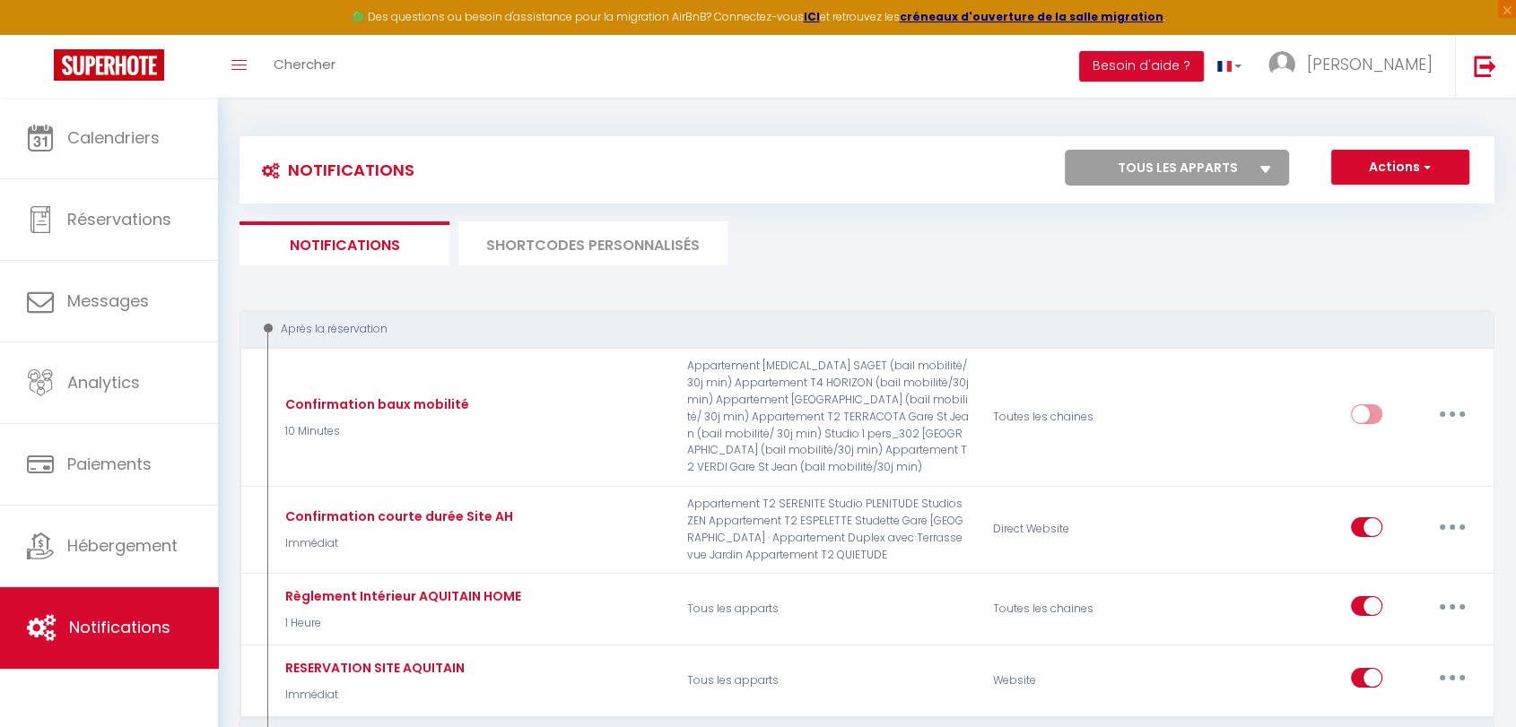
select select
checkbox input "false"
select select
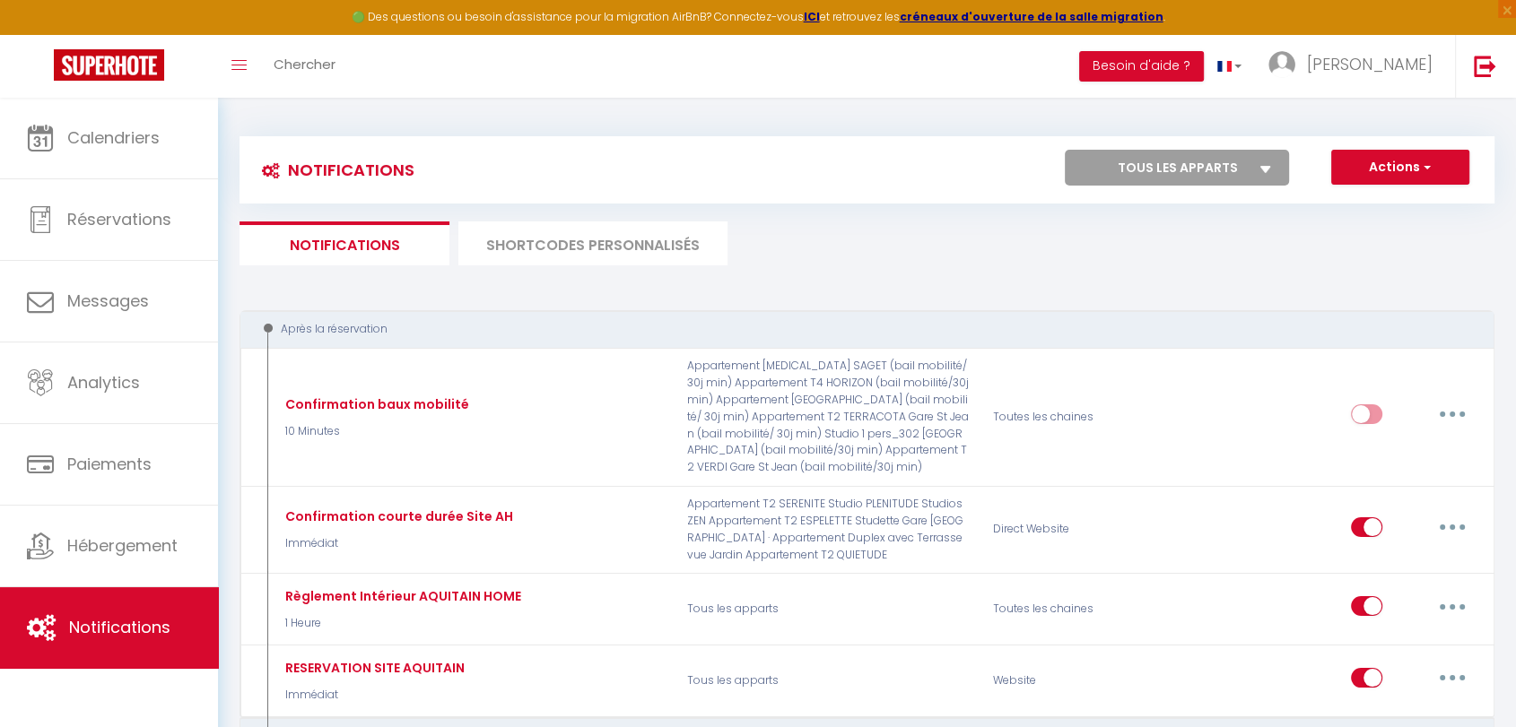
checkbox input "false"
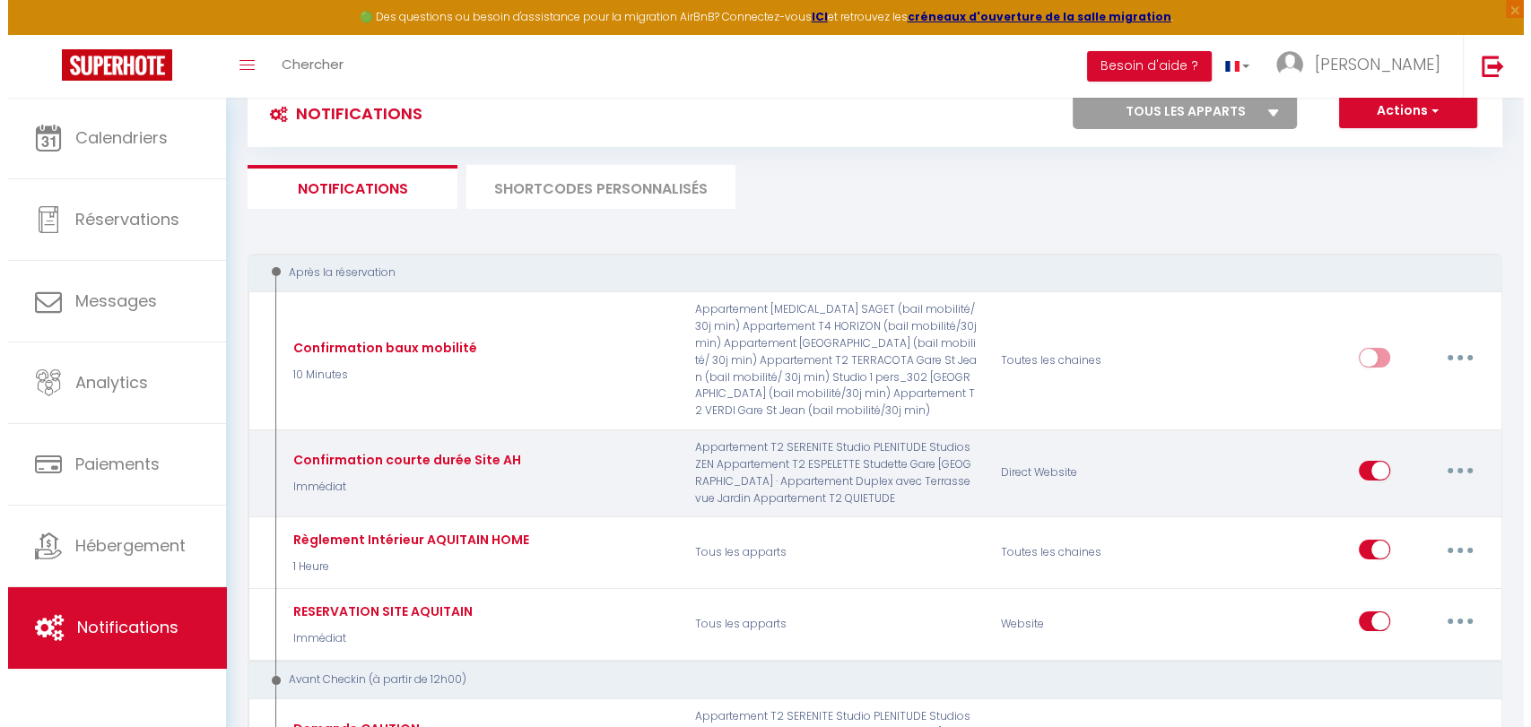
scroll to position [199, 0]
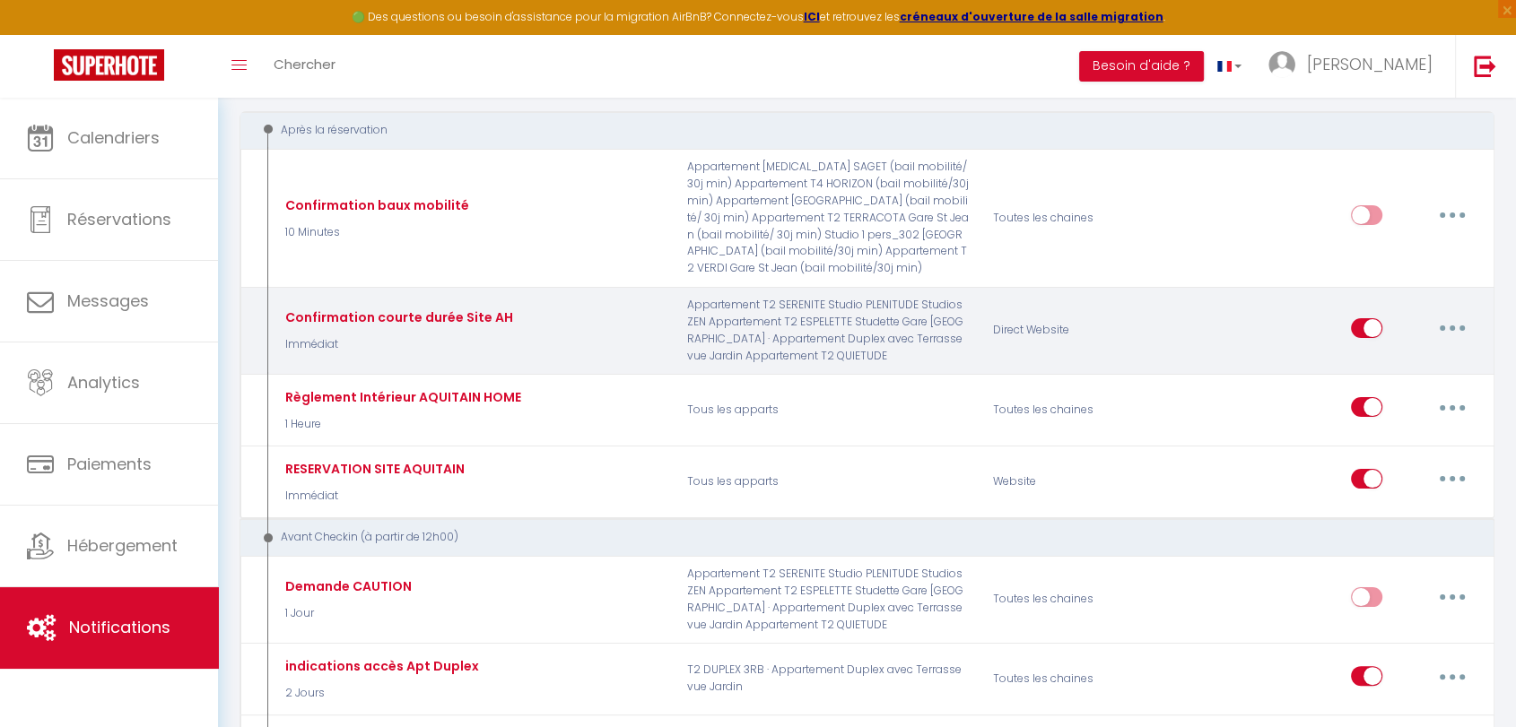
click at [1448, 319] on button "button" at bounding box center [1452, 328] width 50 height 29
click at [1363, 368] on link "Editer" at bounding box center [1405, 368] width 133 height 30
type input "Confirmation courte durée Site AH"
select select "Immédiat"
select select "if_booking_is_paid"
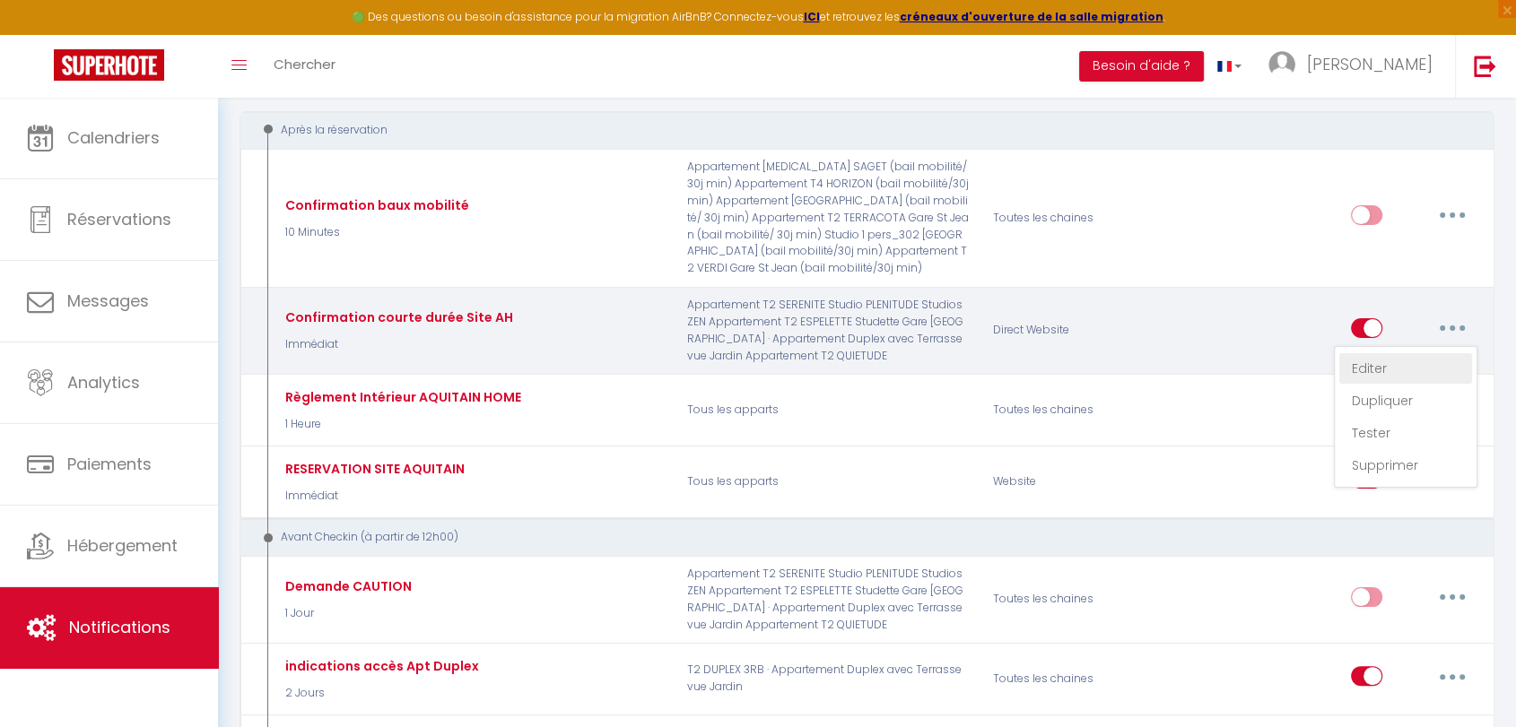
checkbox input "true"
checkbox input "false"
radio input "true"
type input "Confirmation de réservation"
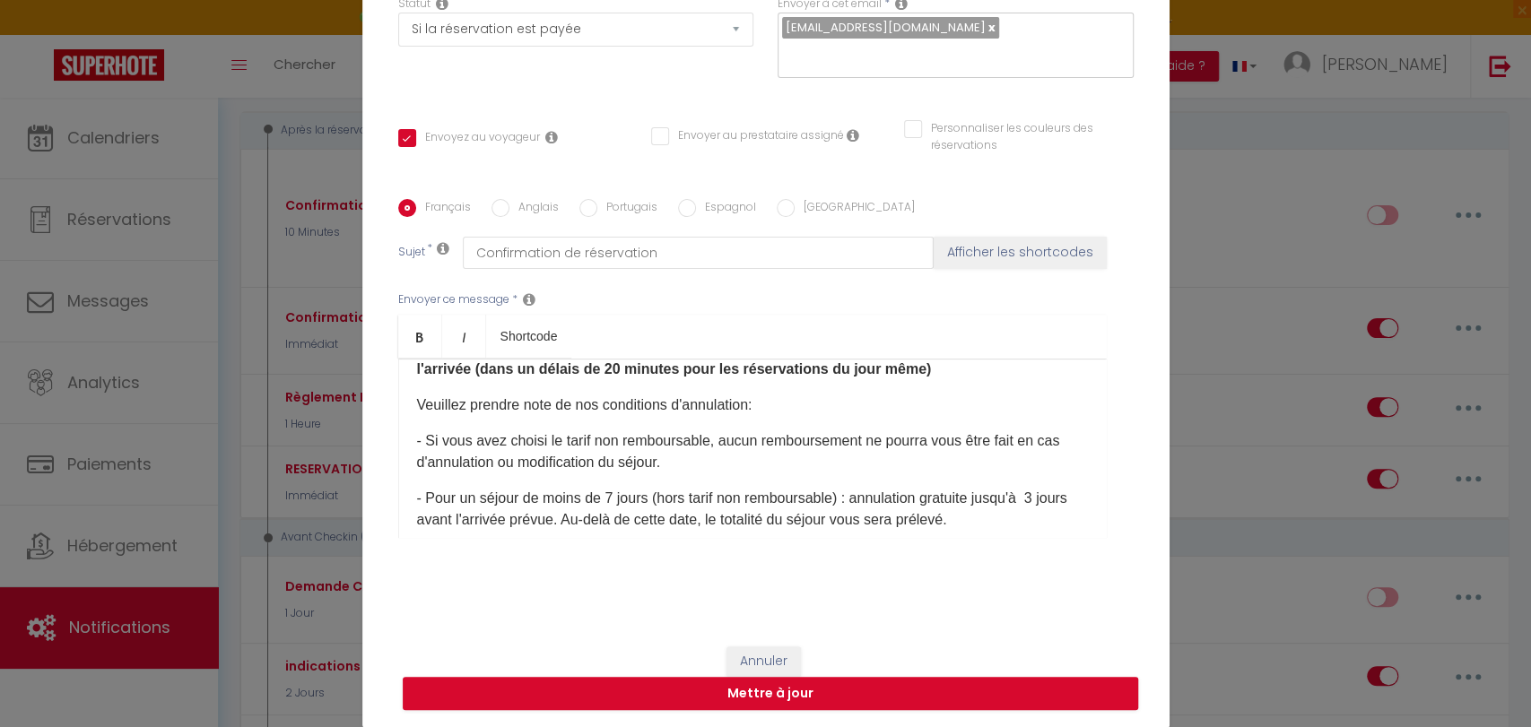
scroll to position [398, 0]
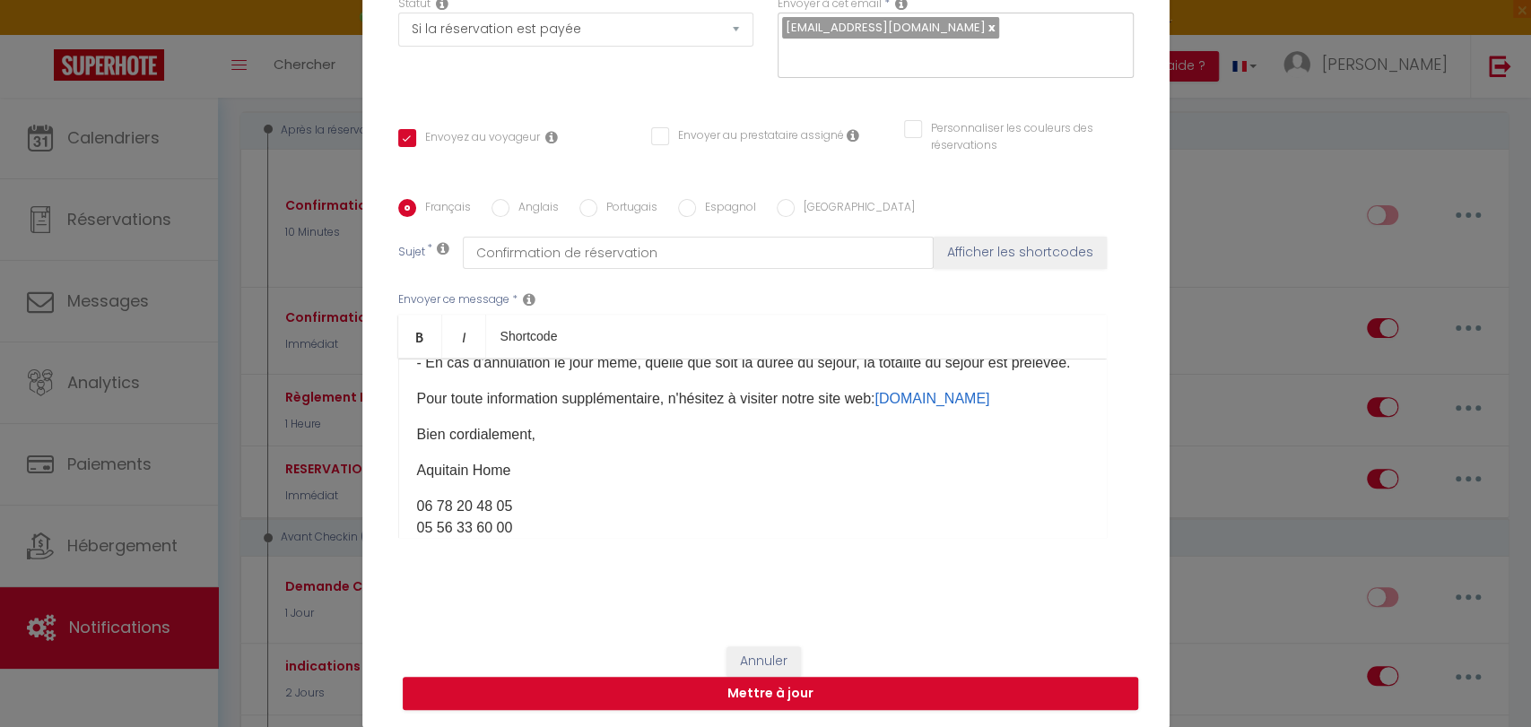
click at [725, 410] on p "Pour toute information supplémentaire, n'hésitez à visiter notre site web: www.…" at bounding box center [752, 399] width 671 height 22
click at [774, 689] on button "Mettre à jour" at bounding box center [770, 694] width 735 height 34
checkbox input "true"
checkbox input "false"
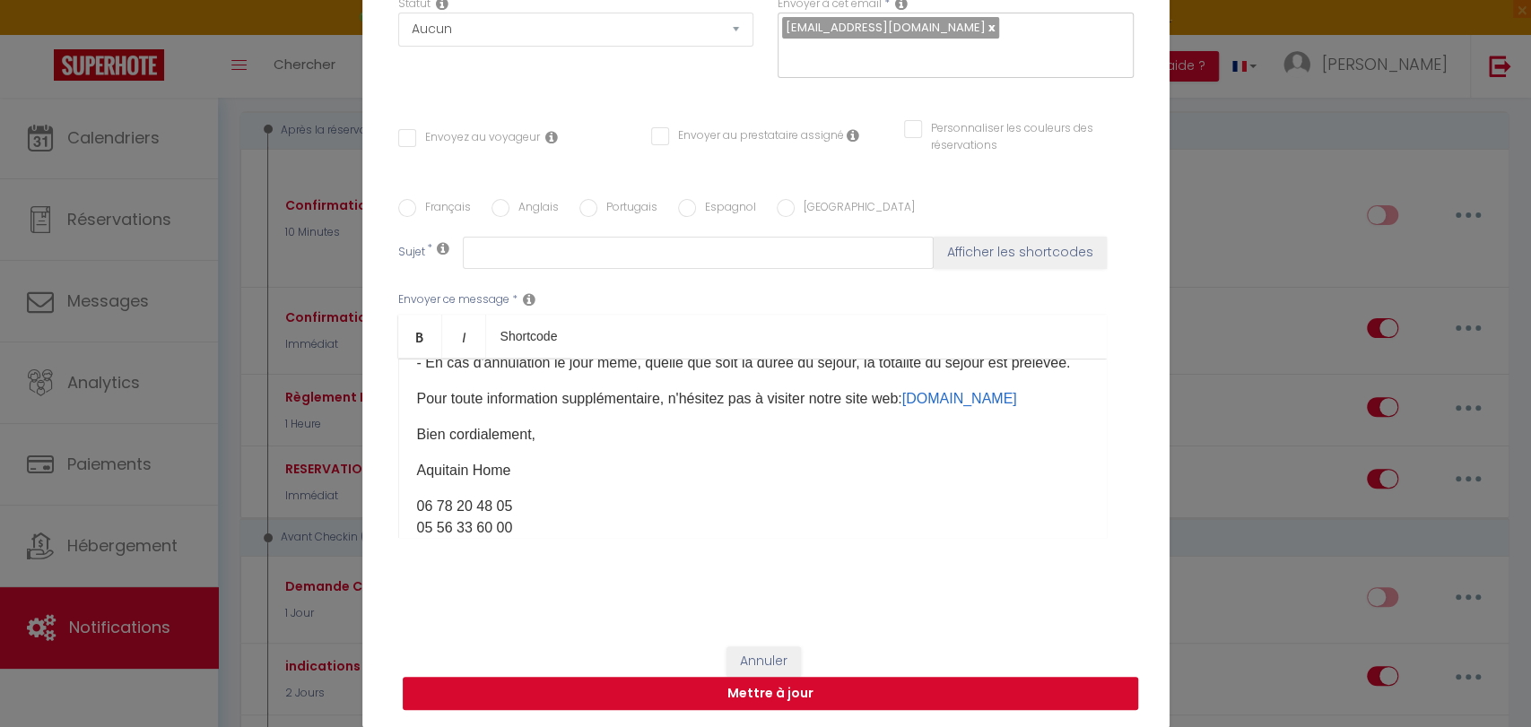
scroll to position [0, 0]
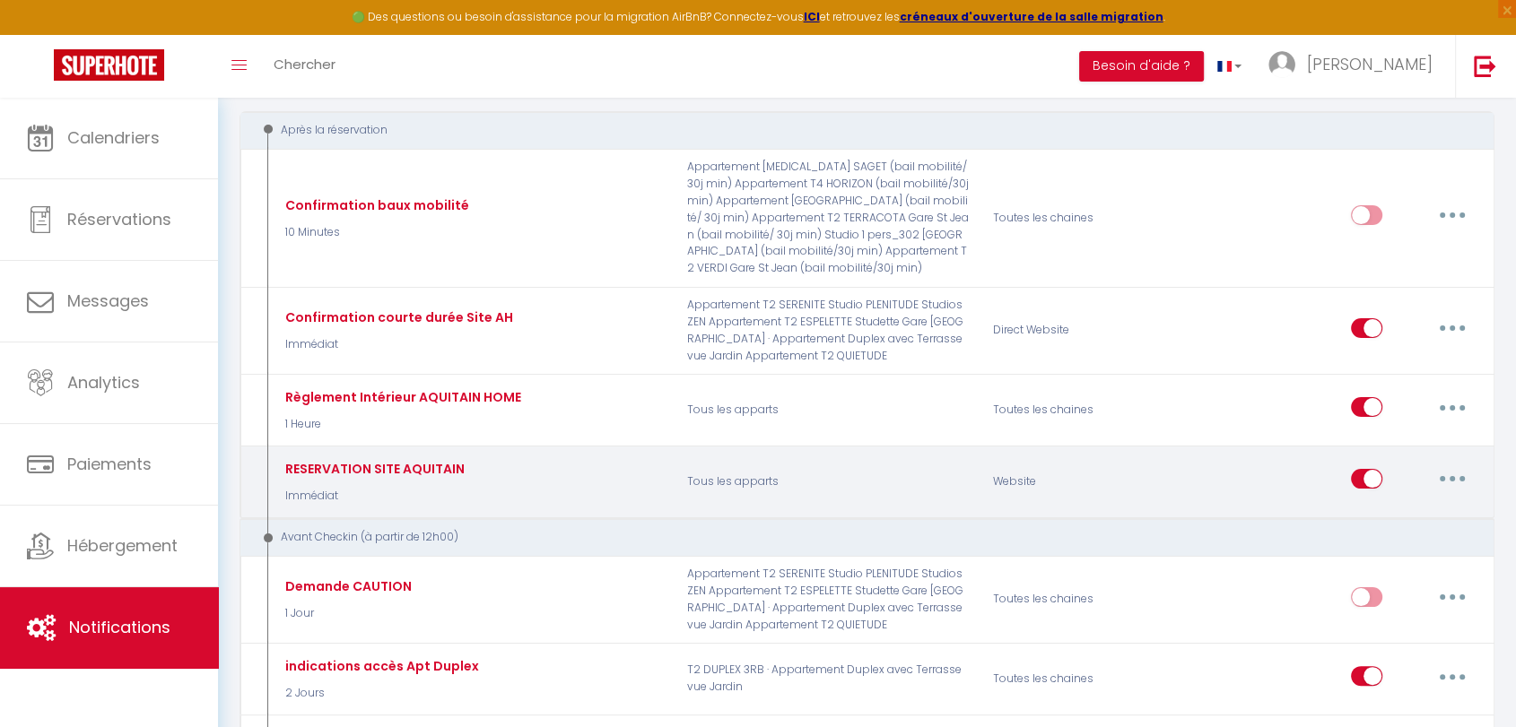
click at [1463, 474] on button "button" at bounding box center [1452, 479] width 50 height 29
click at [1400, 522] on link "Editer" at bounding box center [1405, 520] width 133 height 30
type input "RESERVATION SITE AQUITAIN"
select select "Immédiat"
select select
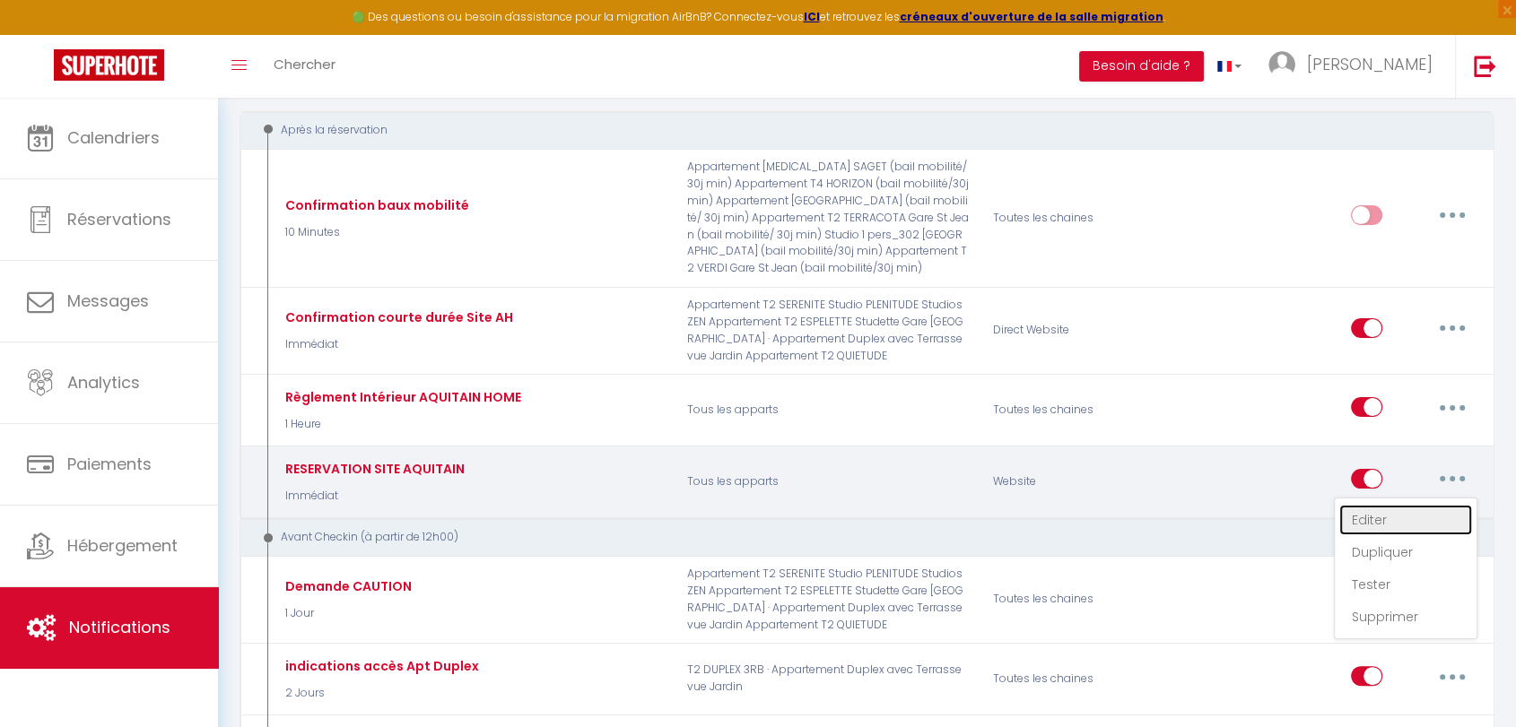
checkbox input "false"
checkbox input "true"
radio input "true"
type input "Notification online checkin - [RENTAL:NAME] - [GUEST:NAME] - [BOOKING:ID]"
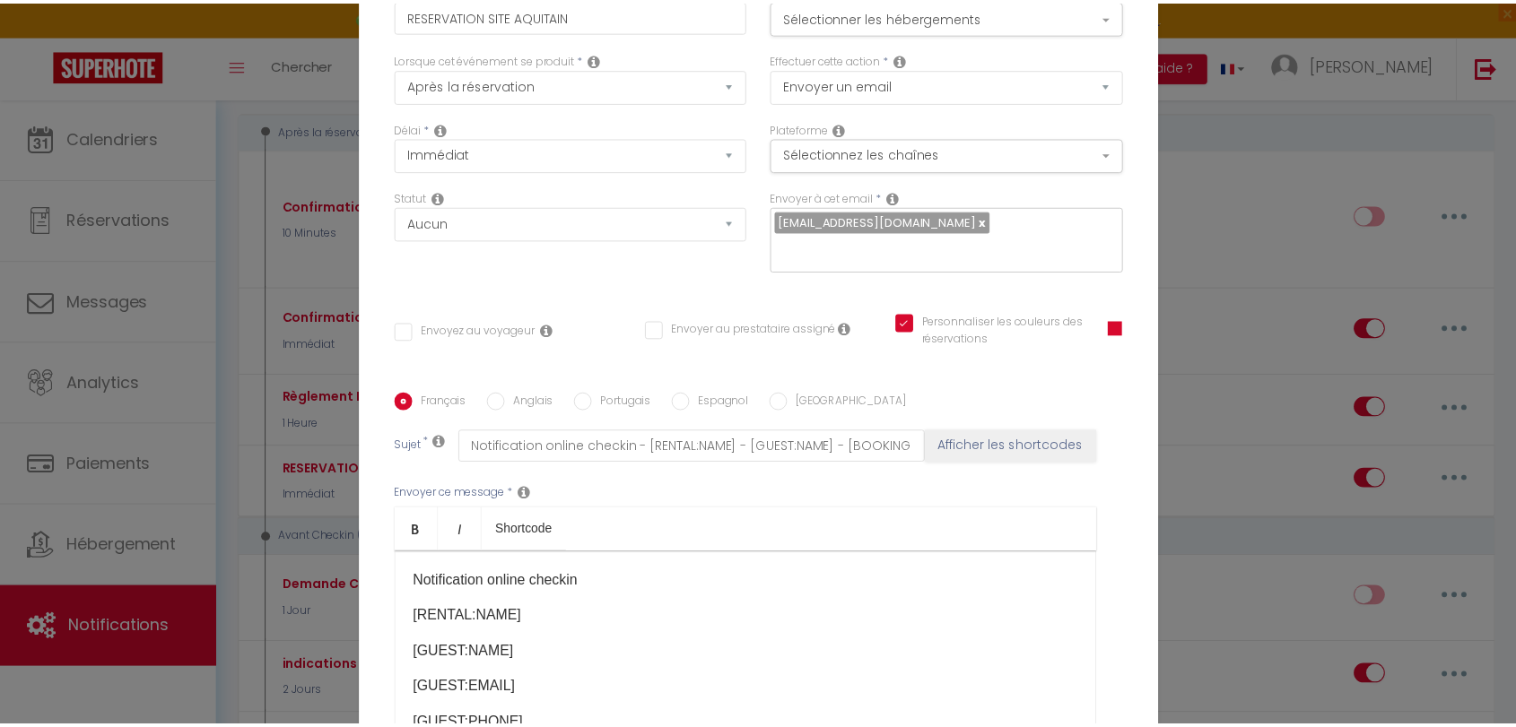
scroll to position [436, 0]
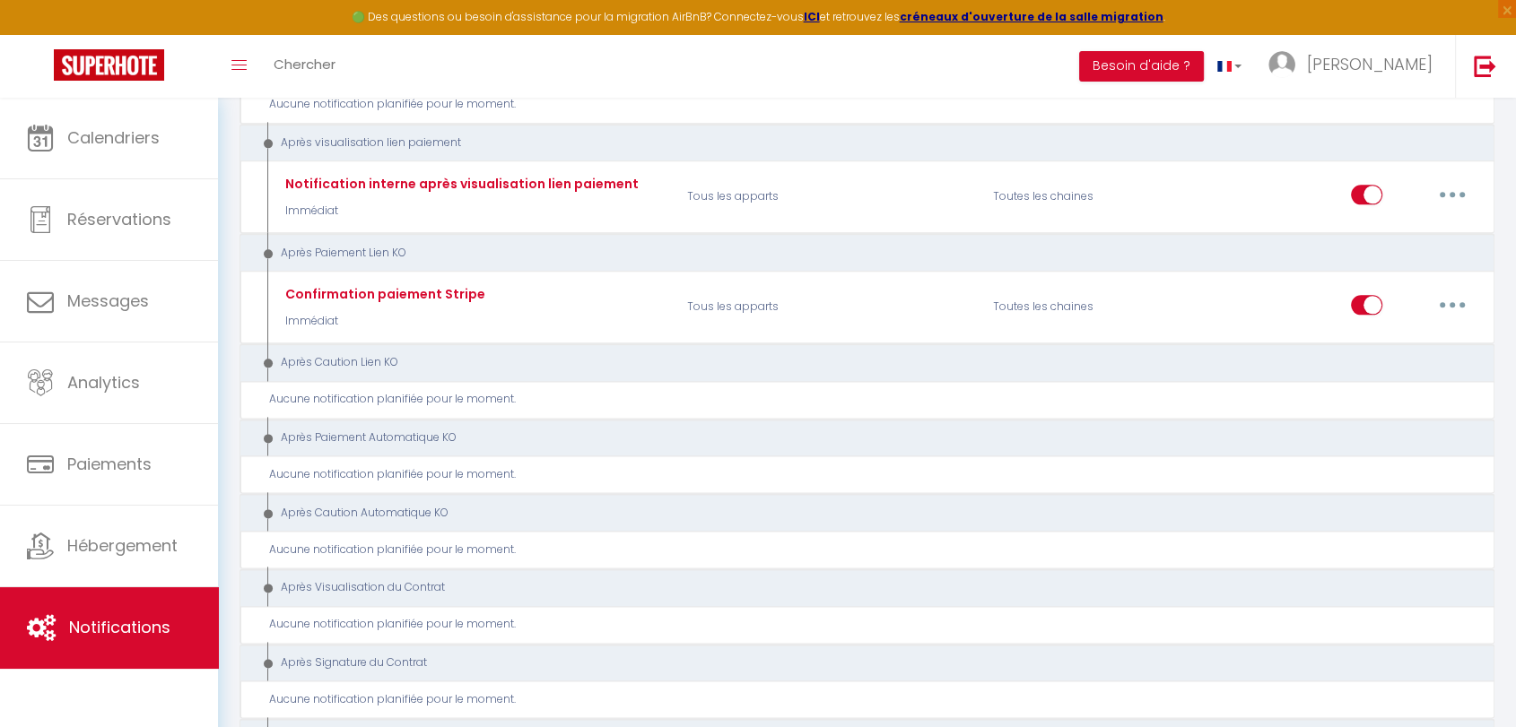
scroll to position [2291, 0]
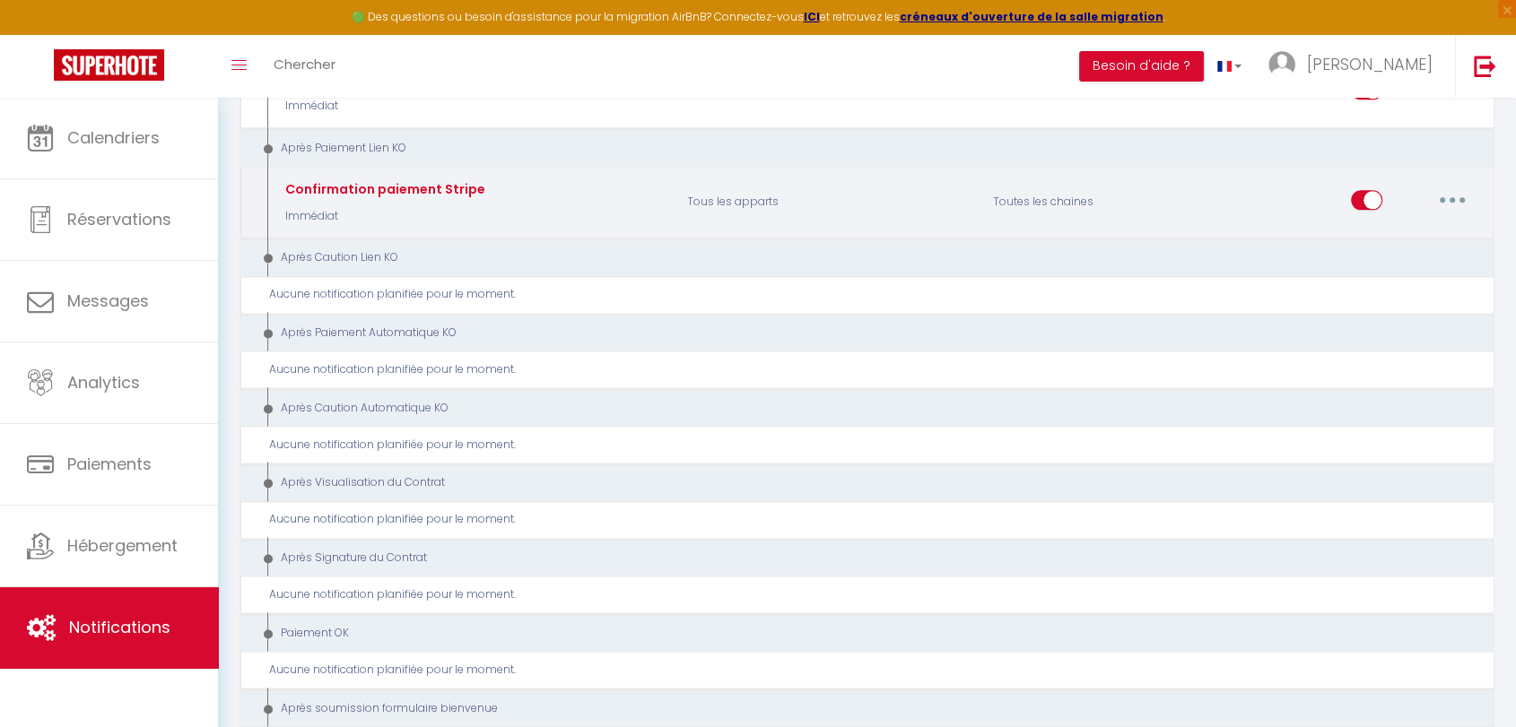
click at [1368, 190] on input "checkbox" at bounding box center [1366, 203] width 31 height 27
checkbox input "false"
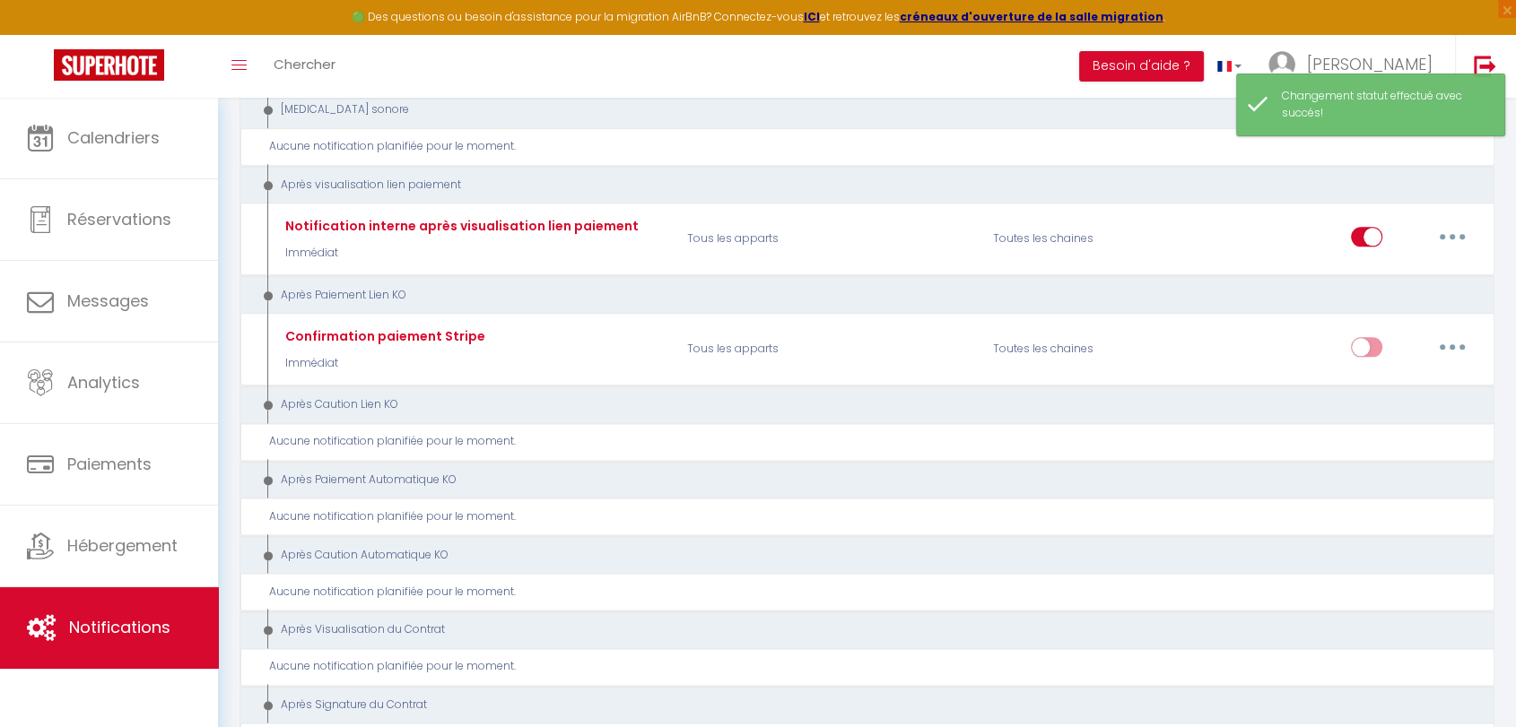
scroll to position [2192, 0]
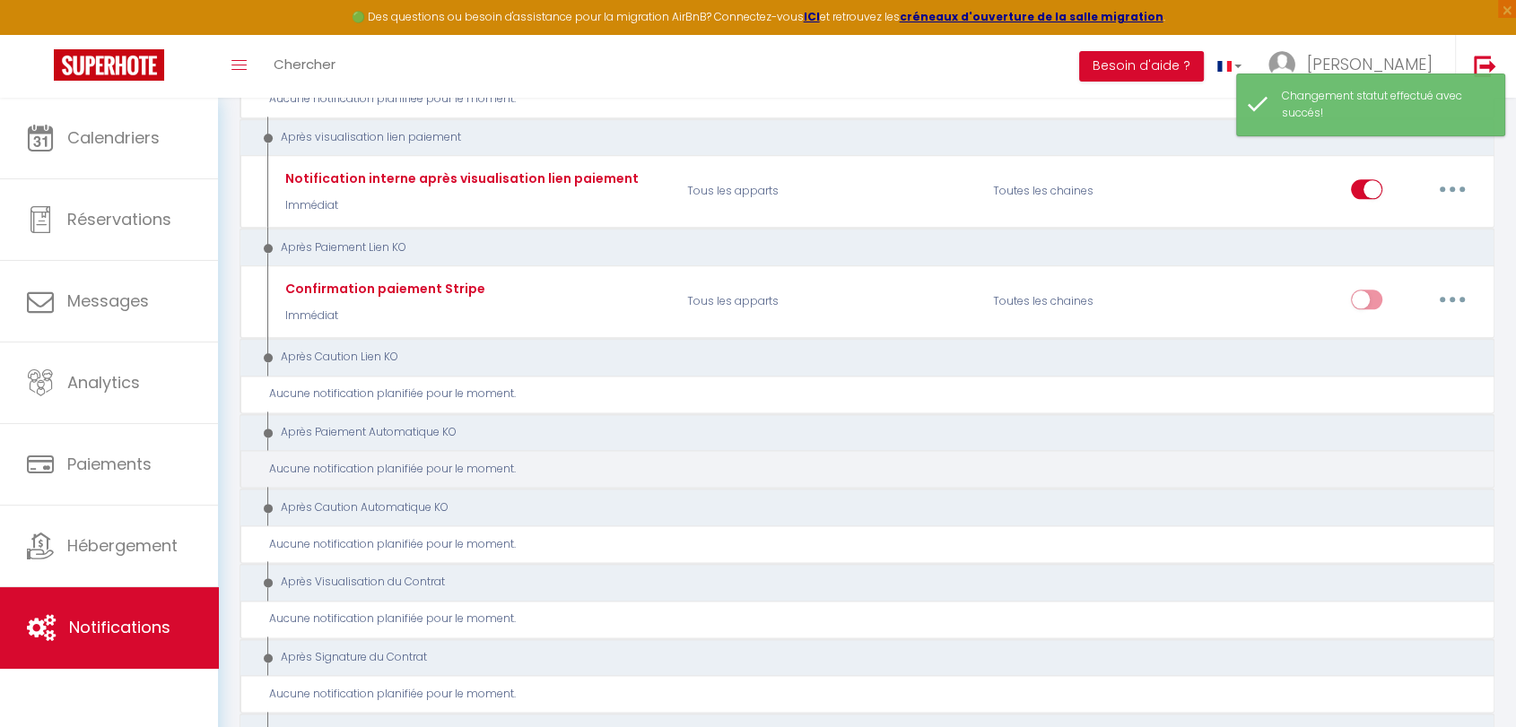
click at [1177, 450] on div "Aucune notification planifiée pour le moment." at bounding box center [866, 469] width 1255 height 38
